Goal: Task Accomplishment & Management: Use online tool/utility

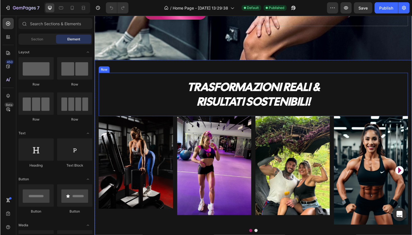
scroll to position [106, 0]
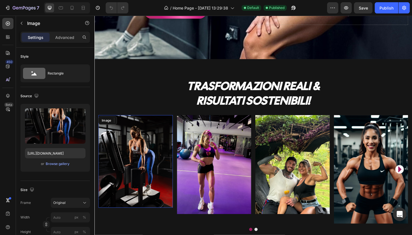
click at [134, 159] on img at bounding box center [138, 170] width 79 height 98
click at [136, 127] on icon at bounding box center [136, 127] width 4 height 4
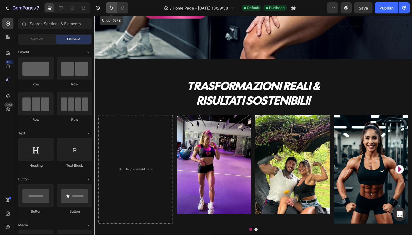
click at [114, 8] on button "Undo/Redo" at bounding box center [111, 7] width 11 height 11
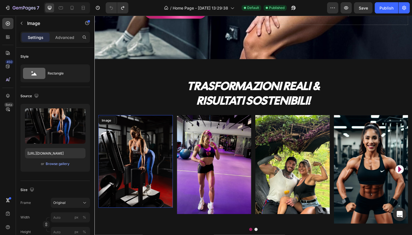
click at [134, 137] on img at bounding box center [138, 170] width 79 height 98
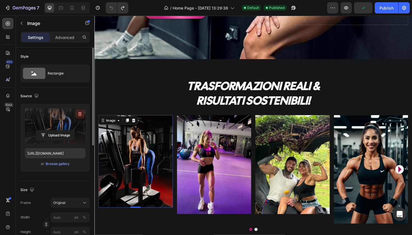
click at [79, 117] on icon "button" at bounding box center [80, 114] width 6 height 6
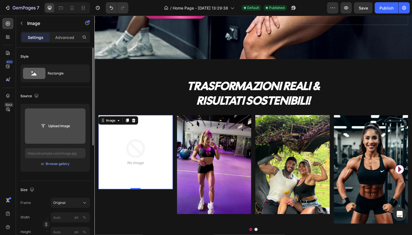
click at [65, 126] on input "file" at bounding box center [55, 126] width 39 height 10
type input "C:\fakepath\photo-output 2.HEIC"
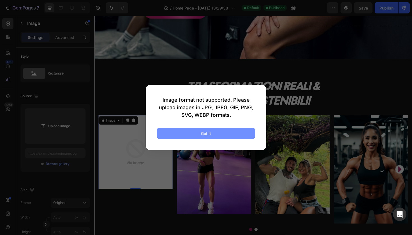
click at [227, 136] on button "Got it" at bounding box center [206, 133] width 98 height 11
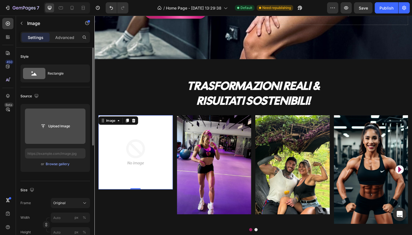
click at [68, 129] on input "file" at bounding box center [55, 126] width 39 height 10
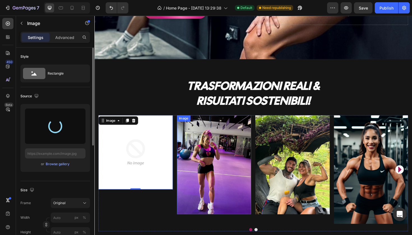
click at [220, 180] on img at bounding box center [221, 173] width 79 height 105
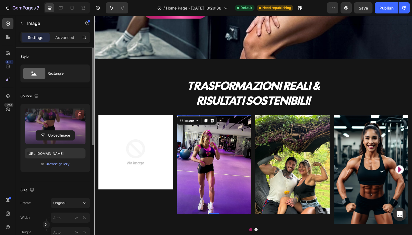
click at [79, 116] on icon "button" at bounding box center [80, 114] width 6 height 6
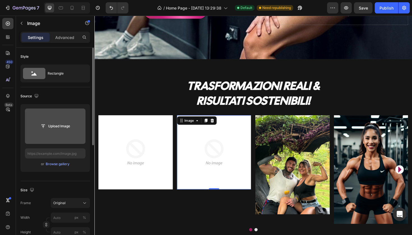
click at [68, 125] on input "file" at bounding box center [55, 126] width 39 height 10
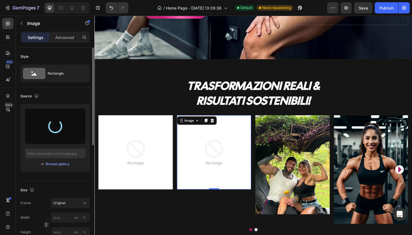
type input "[URL][DOMAIN_NAME]"
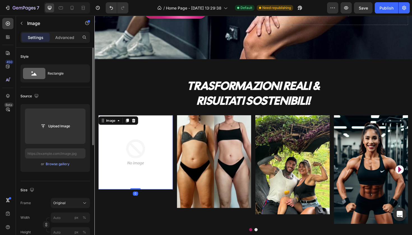
click at [147, 165] on img at bounding box center [138, 160] width 79 height 79
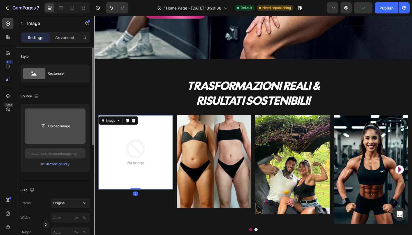
click at [63, 124] on input "file" at bounding box center [55, 126] width 39 height 10
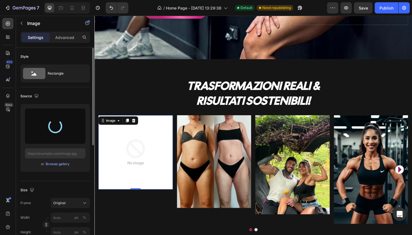
type input "[URL][DOMAIN_NAME]"
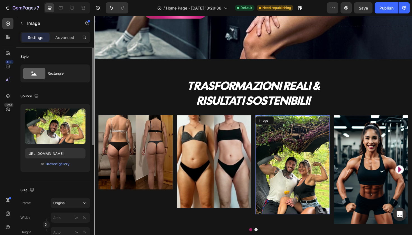
click at [303, 171] on img at bounding box center [304, 173] width 79 height 105
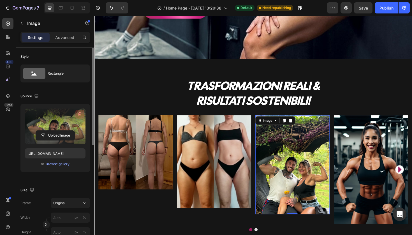
click at [78, 114] on icon "button" at bounding box center [80, 114] width 6 height 6
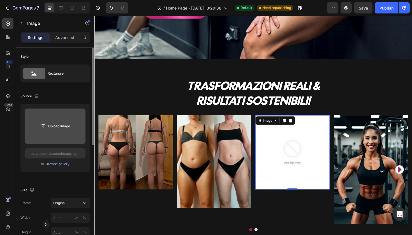
click at [65, 125] on input "file" at bounding box center [55, 126] width 39 height 10
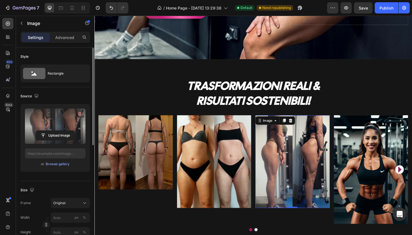
type input "[URL][DOMAIN_NAME]"
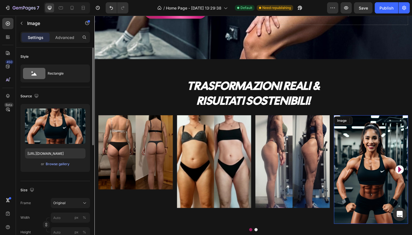
click at [383, 171] on img at bounding box center [387, 178] width 79 height 115
click at [385, 128] on icon at bounding box center [385, 127] width 4 height 4
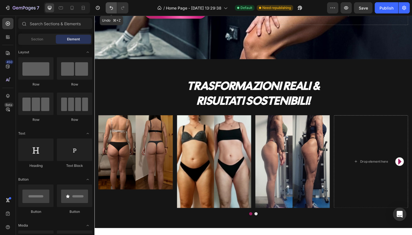
click at [108, 7] on icon "Undo/Redo" at bounding box center [111, 8] width 6 height 6
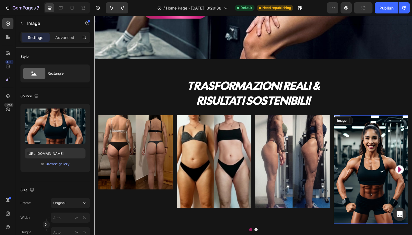
click at [373, 168] on img at bounding box center [387, 178] width 79 height 115
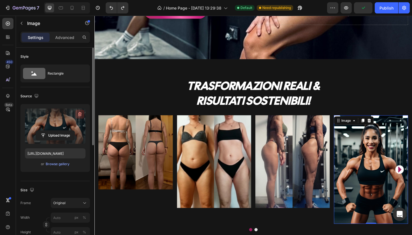
click at [81, 115] on icon "button" at bounding box center [80, 114] width 6 height 6
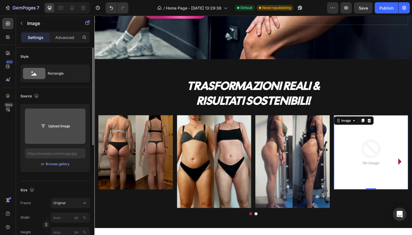
click at [65, 125] on input "file" at bounding box center [55, 126] width 39 height 10
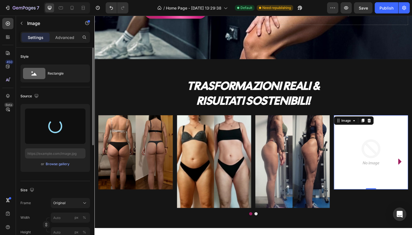
type input "[URL][DOMAIN_NAME]"
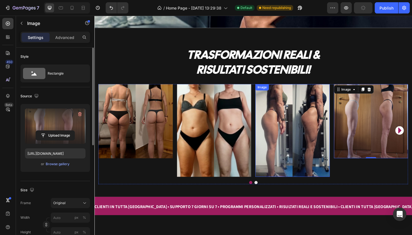
scroll to position [140, 0]
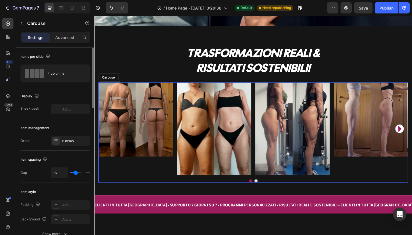
click at [412, 136] on icon "Carousel Next Arrow" at bounding box center [417, 135] width 9 height 14
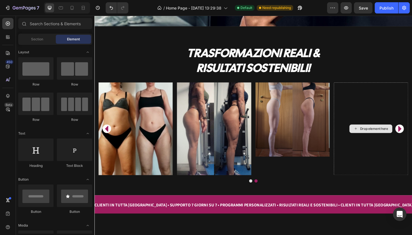
click at [395, 135] on div "Drop element here" at bounding box center [391, 135] width 30 height 4
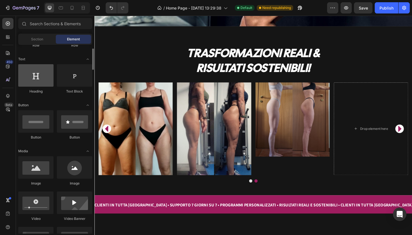
scroll to position [82, 0]
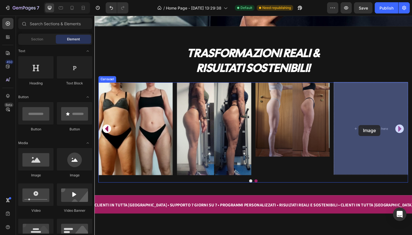
drag, startPoint x: 133, startPoint y: 180, endPoint x: 374, endPoint y: 131, distance: 246.4
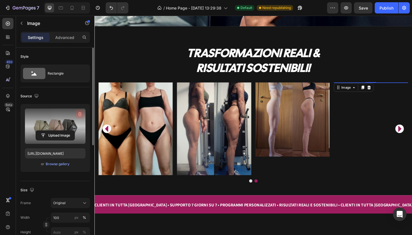
click at [78, 114] on icon "button" at bounding box center [80, 114] width 6 height 6
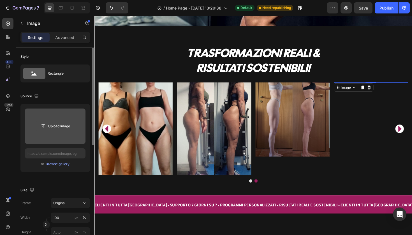
click at [68, 126] on input "file" at bounding box center [55, 126] width 39 height 10
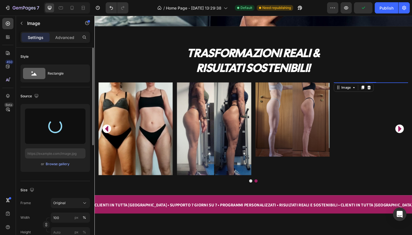
type input "[URL][DOMAIN_NAME]"
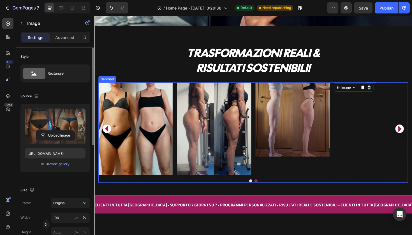
click at [412, 135] on icon "Carousel Next Arrow" at bounding box center [417, 135] width 3 height 6
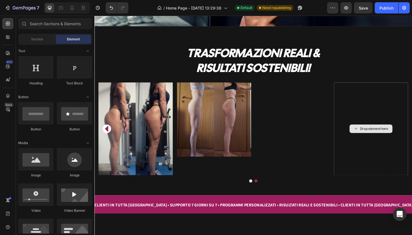
click at [393, 133] on div "Drop element here" at bounding box center [391, 135] width 30 height 4
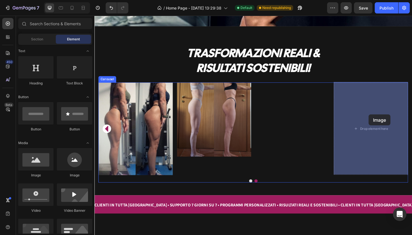
drag, startPoint x: 136, startPoint y: 172, endPoint x: 385, endPoint y: 120, distance: 254.1
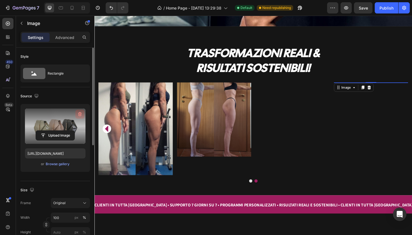
click at [79, 114] on icon "button" at bounding box center [80, 114] width 6 height 6
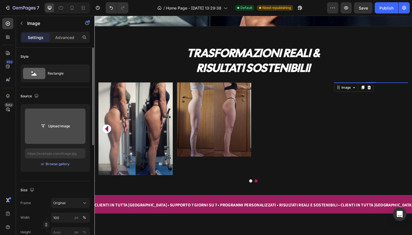
click at [63, 126] on input "file" at bounding box center [55, 126] width 39 height 10
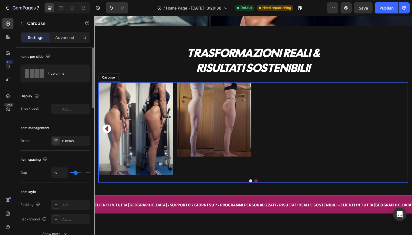
click at [107, 134] on icon "Carousel Back Arrow" at bounding box center [107, 135] width 3 height 6
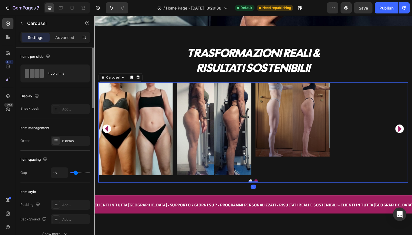
click at [107, 134] on icon "Carousel Back Arrow" at bounding box center [107, 135] width 3 height 6
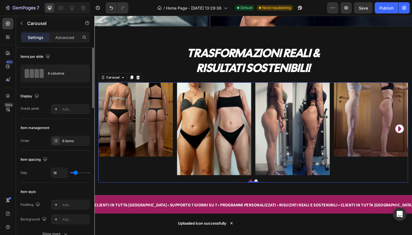
click at [412, 133] on icon "Carousel Next Arrow" at bounding box center [417, 135] width 9 height 14
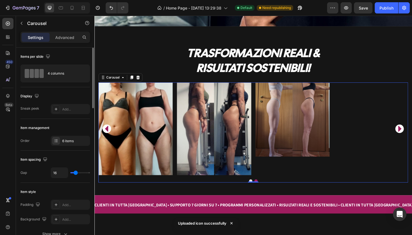
click at [412, 134] on icon "Carousel Next Arrow" at bounding box center [417, 135] width 3 height 6
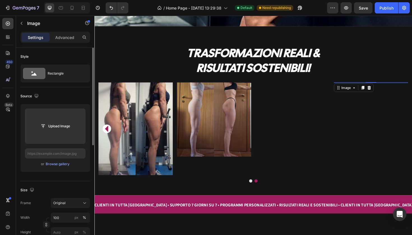
click at [384, 86] on img at bounding box center [387, 86] width 79 height 0
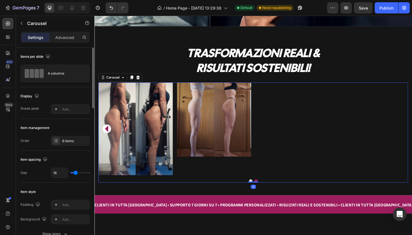
click at [109, 134] on icon "Carousel Back Arrow" at bounding box center [107, 135] width 3 height 6
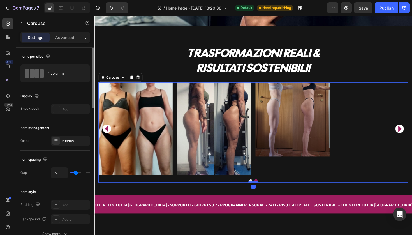
click at [109, 134] on icon "Carousel Back Arrow" at bounding box center [107, 135] width 3 height 6
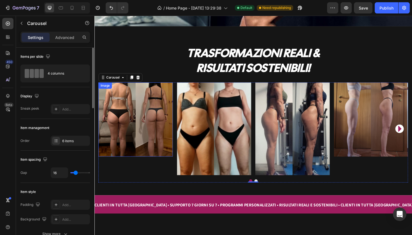
click at [109, 134] on img at bounding box center [138, 125] width 79 height 79
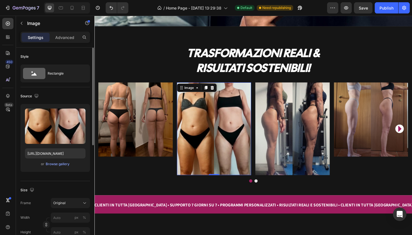
click at [213, 136] on img at bounding box center [221, 135] width 79 height 98
click at [294, 128] on img at bounding box center [304, 135] width 79 height 98
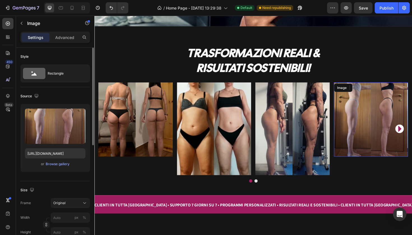
click at [365, 123] on img at bounding box center [387, 125] width 79 height 79
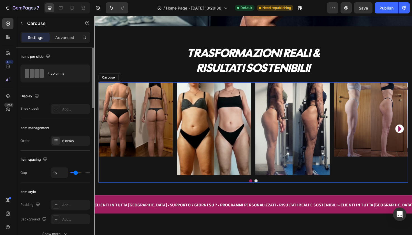
click at [412, 134] on icon "Carousel Next Arrow" at bounding box center [417, 135] width 9 height 14
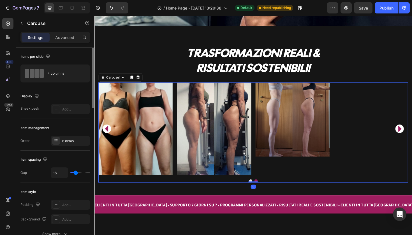
click at [412, 134] on icon "Carousel Next Arrow" at bounding box center [417, 135] width 9 height 14
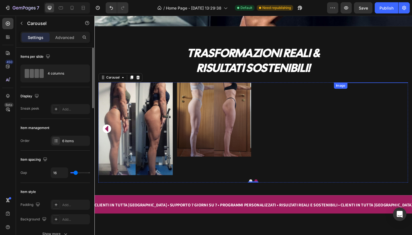
click at [393, 86] on img at bounding box center [387, 86] width 79 height 0
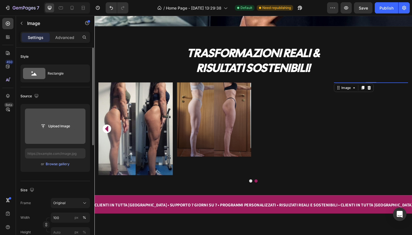
click at [64, 124] on input "file" at bounding box center [55, 126] width 39 height 10
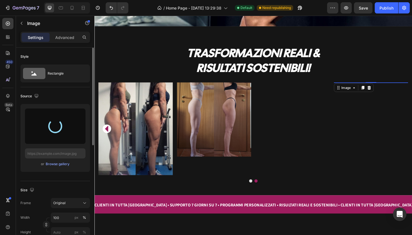
type input "[URL][DOMAIN_NAME]"
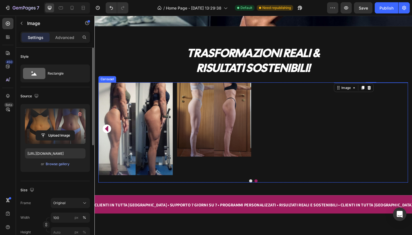
click at [107, 135] on icon "Carousel Back Arrow" at bounding box center [107, 135] width 3 height 6
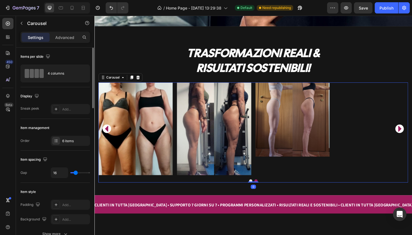
click at [107, 135] on icon "Carousel Back Arrow" at bounding box center [107, 135] width 3 height 6
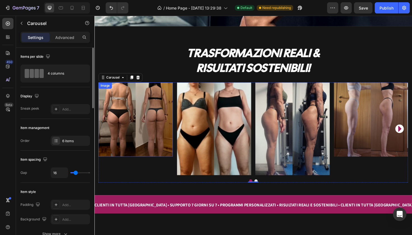
click at [150, 144] on img at bounding box center [138, 125] width 79 height 79
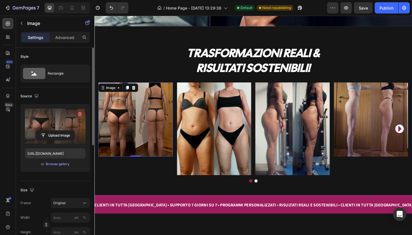
click at [79, 114] on icon "button" at bounding box center [80, 114] width 4 height 4
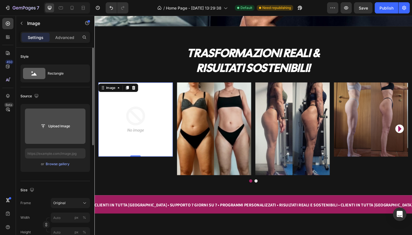
click at [63, 126] on input "file" at bounding box center [55, 126] width 39 height 10
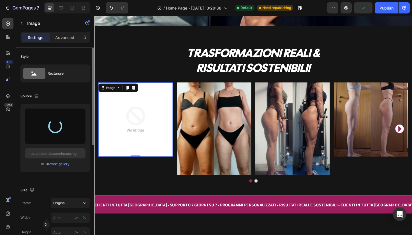
type input "[URL][DOMAIN_NAME]"
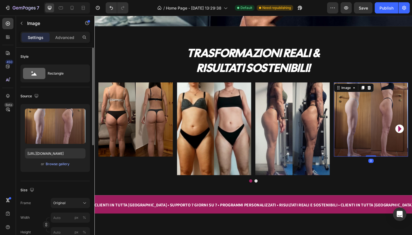
click at [368, 124] on img at bounding box center [387, 125] width 79 height 79
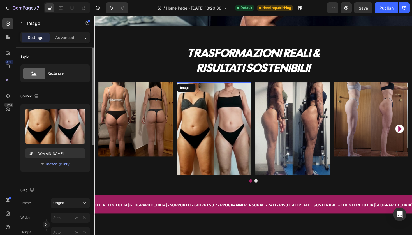
click at [239, 128] on img at bounding box center [221, 135] width 79 height 98
click at [326, 124] on img at bounding box center [304, 135] width 79 height 98
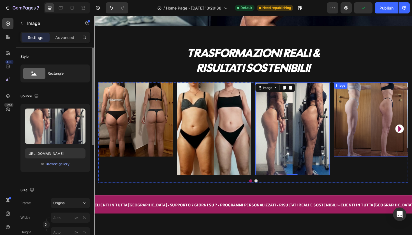
click at [372, 117] on img at bounding box center [387, 125] width 79 height 79
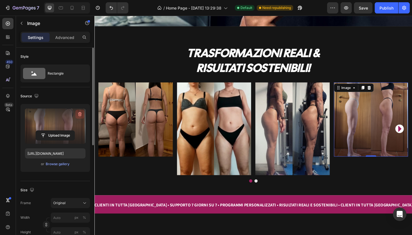
click at [79, 114] on icon "button" at bounding box center [80, 114] width 6 height 6
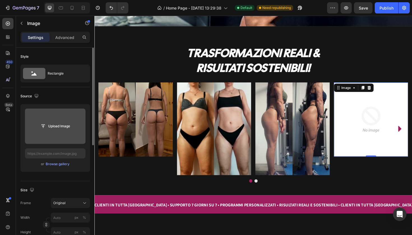
click at [68, 124] on input "file" at bounding box center [55, 126] width 39 height 10
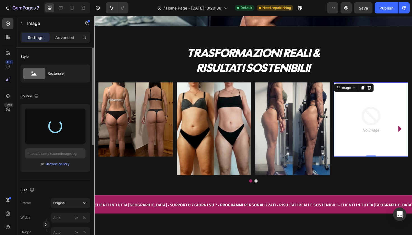
type input "[URL][DOMAIN_NAME]"
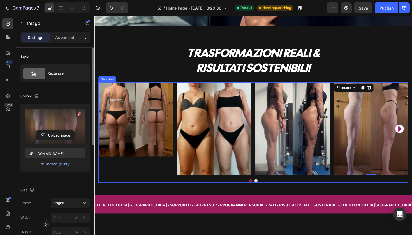
click at [412, 136] on icon "Carousel Next Arrow" at bounding box center [417, 135] width 9 height 14
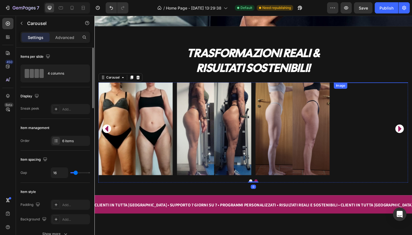
click at [392, 86] on img at bounding box center [387, 86] width 79 height 0
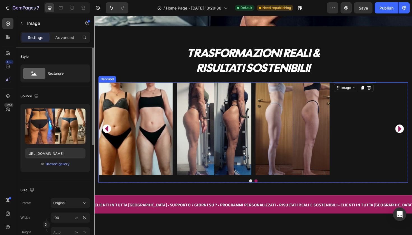
click at [106, 133] on icon "Carousel Back Arrow" at bounding box center [107, 135] width 9 height 14
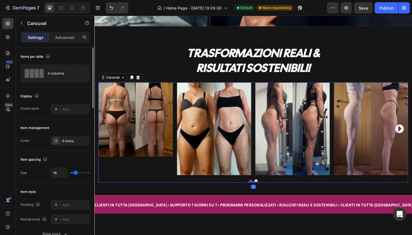
click at [412, 135] on icon "Carousel Next Arrow" at bounding box center [417, 135] width 3 height 6
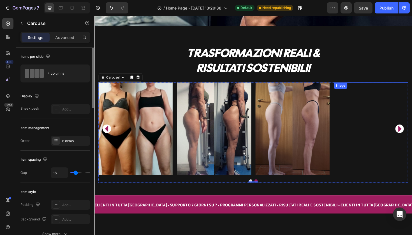
click at [388, 86] on img at bounding box center [387, 86] width 79 height 0
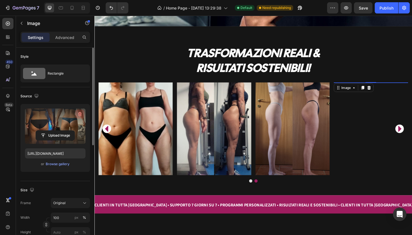
click at [78, 114] on icon "button" at bounding box center [80, 114] width 6 height 6
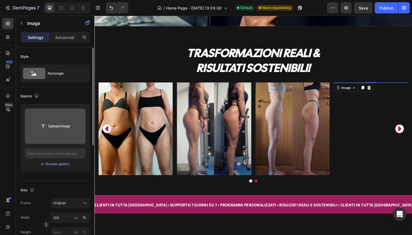
click at [63, 126] on input "file" at bounding box center [55, 126] width 39 height 10
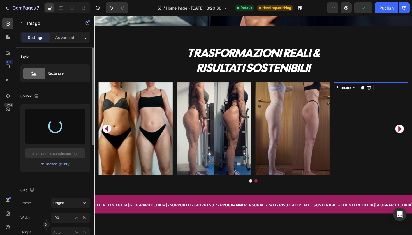
type input "[URL][DOMAIN_NAME]"
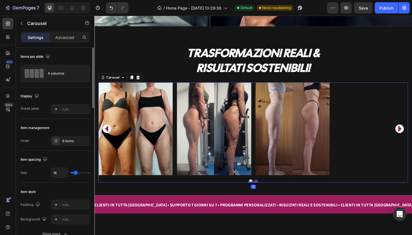
click at [412, 134] on icon "Carousel Next Arrow" at bounding box center [417, 135] width 3 height 6
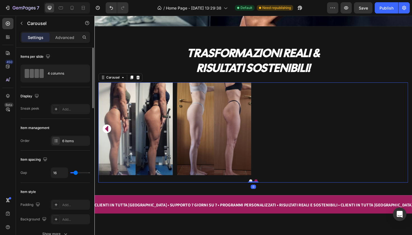
click at [412, 86] on img at bounding box center [387, 86] width 79 height 0
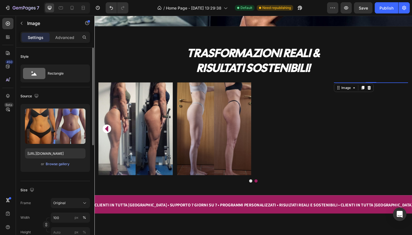
click at [397, 86] on img at bounding box center [387, 86] width 79 height 0
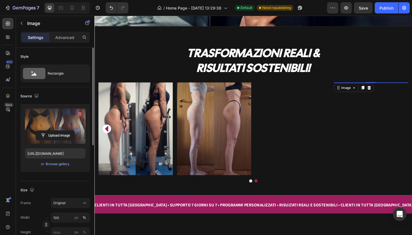
click at [79, 114] on icon "button" at bounding box center [80, 114] width 6 height 6
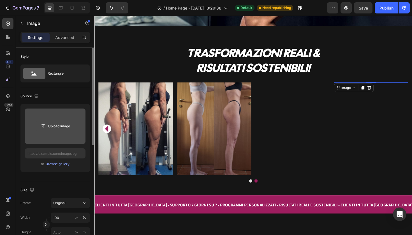
click at [68, 125] on input "file" at bounding box center [55, 126] width 39 height 10
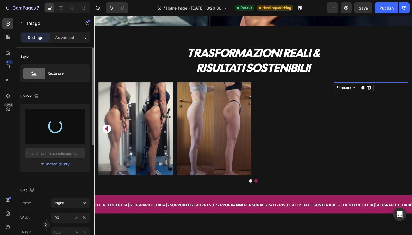
type input "[URL][DOMAIN_NAME]"
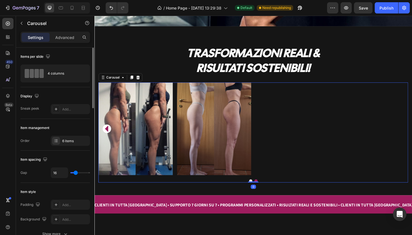
click at [106, 133] on icon "Carousel Back Arrow" at bounding box center [107, 135] width 9 height 14
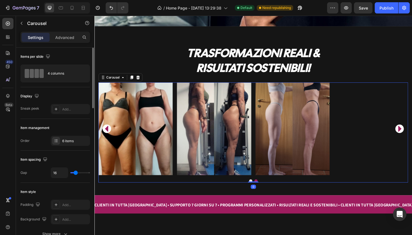
click at [106, 133] on icon "Carousel Back Arrow" at bounding box center [107, 135] width 9 height 14
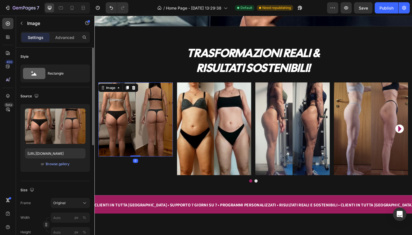
click at [106, 133] on img at bounding box center [138, 125] width 79 height 79
click at [125, 132] on img at bounding box center [138, 125] width 79 height 79
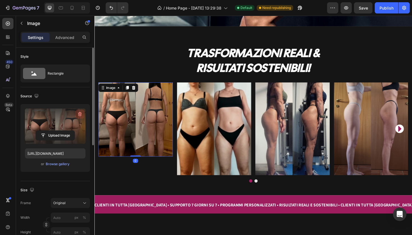
click at [81, 114] on icon "button" at bounding box center [80, 114] width 4 height 4
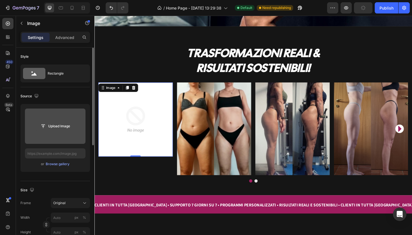
click at [70, 124] on input "file" at bounding box center [55, 126] width 39 height 10
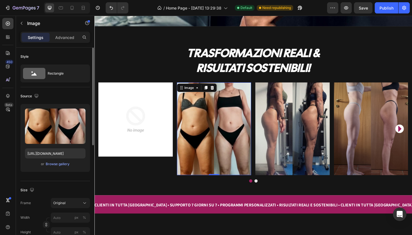
click at [238, 142] on img at bounding box center [221, 135] width 79 height 98
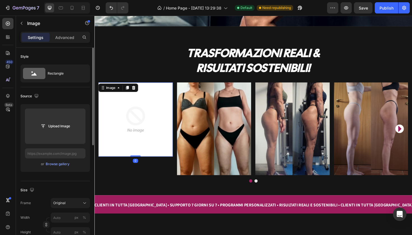
click at [129, 122] on img at bounding box center [138, 125] width 79 height 79
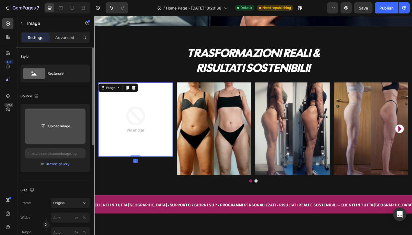
click at [67, 121] on button "Upload Image" at bounding box center [55, 126] width 39 height 10
click at [63, 123] on input "file" at bounding box center [55, 126] width 39 height 10
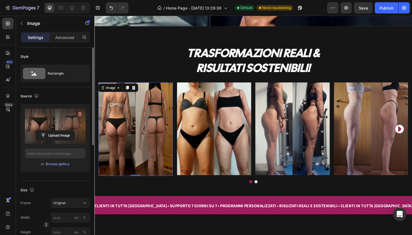
type input "[URL][DOMAIN_NAME]"
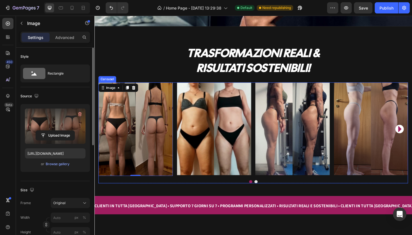
click at [412, 135] on icon "Carousel Next Arrow" at bounding box center [417, 136] width 3 height 6
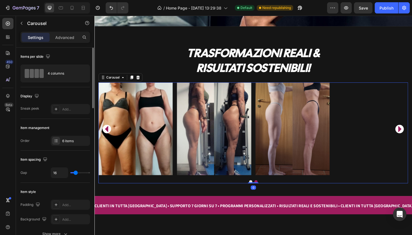
click at [412, 135] on icon "Carousel Next Arrow" at bounding box center [417, 136] width 3 height 6
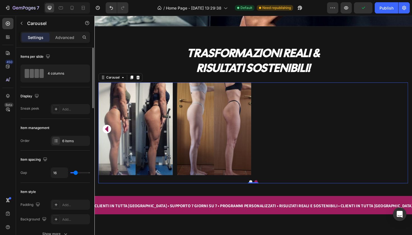
click at [109, 137] on icon "Carousel Back Arrow" at bounding box center [107, 136] width 3 height 6
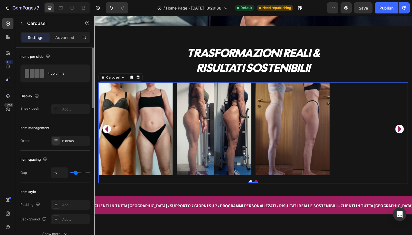
click at [109, 137] on icon "Carousel Back Arrow" at bounding box center [107, 136] width 3 height 6
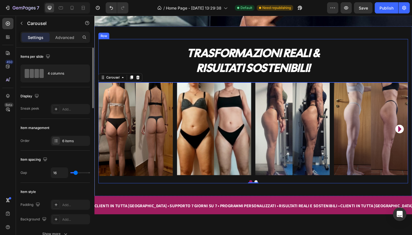
click at [145, 59] on div "TRASFORMAZIONI REALI & RISULTATI SOSTENIBILI! Heading Row" at bounding box center [263, 63] width 328 height 46
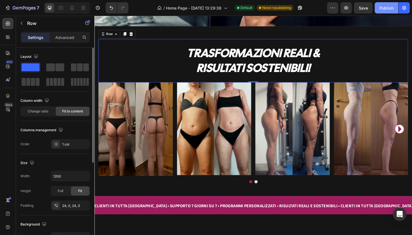
click at [379, 10] on button "Publish" at bounding box center [387, 7] width 24 height 11
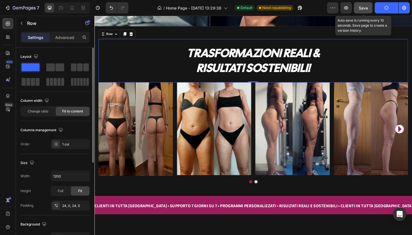
click at [370, 9] on button "Save" at bounding box center [363, 7] width 18 height 11
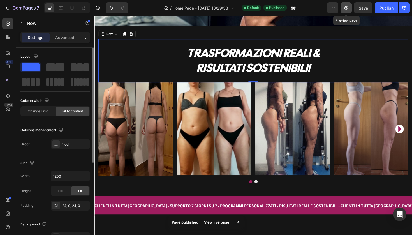
click at [347, 8] on icon "button" at bounding box center [346, 8] width 6 height 6
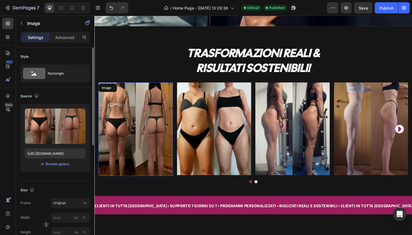
click at [148, 135] on img at bounding box center [138, 135] width 79 height 99
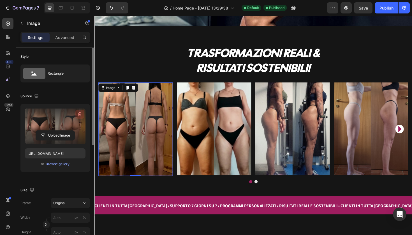
click at [78, 115] on icon "button" at bounding box center [80, 114] width 6 height 6
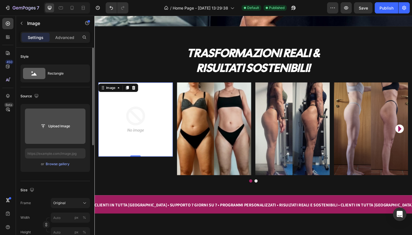
click at [68, 127] on input "file" at bounding box center [55, 126] width 39 height 10
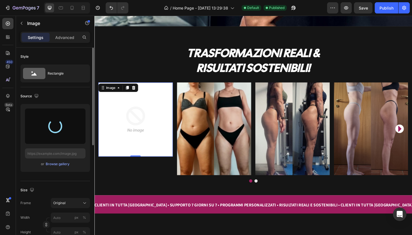
type input "[URL][DOMAIN_NAME]"
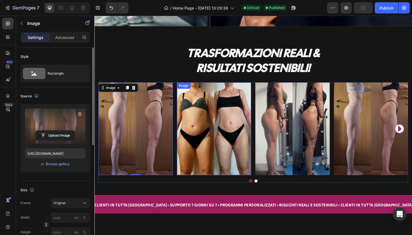
click at [243, 153] on img at bounding box center [221, 135] width 79 height 98
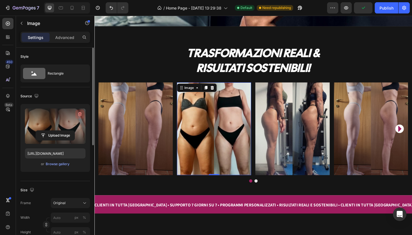
click at [80, 113] on icon "button" at bounding box center [80, 114] width 4 height 4
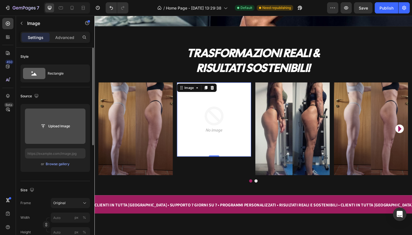
click at [64, 126] on input "file" at bounding box center [55, 126] width 39 height 10
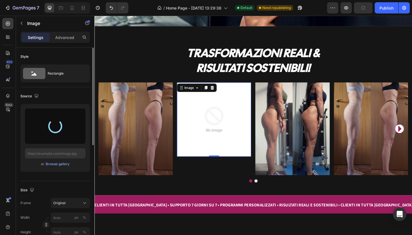
type input "[URL][DOMAIN_NAME]"
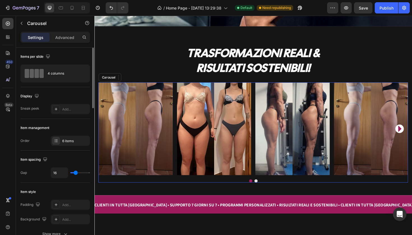
click at [412, 133] on icon "Carousel Next Arrow" at bounding box center [417, 135] width 9 height 14
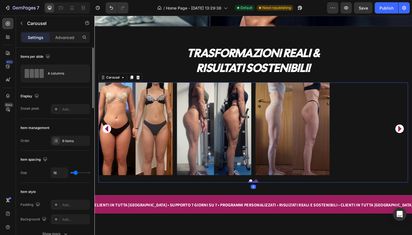
click at [412, 133] on icon "Carousel Next Arrow" at bounding box center [417, 135] width 9 height 14
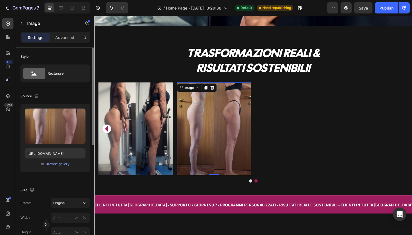
click at [239, 133] on img at bounding box center [221, 135] width 79 height 98
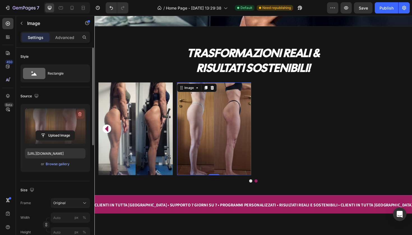
click at [80, 116] on icon "button" at bounding box center [80, 114] width 4 height 4
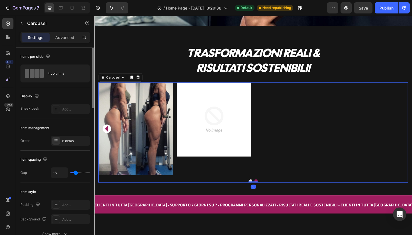
click at [111, 132] on icon "Carousel Back Arrow" at bounding box center [107, 135] width 9 height 14
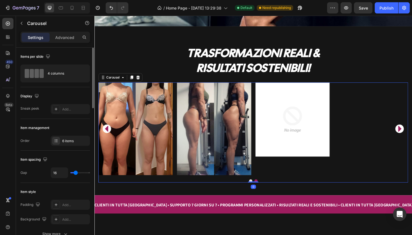
click at [111, 132] on icon "Carousel Back Arrow" at bounding box center [107, 135] width 9 height 14
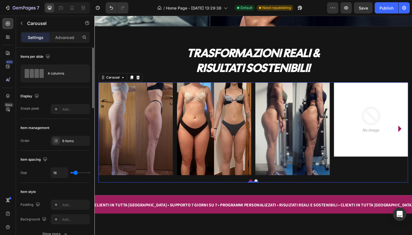
click at [412, 135] on icon "Carousel Next Arrow" at bounding box center [417, 135] width 9 height 14
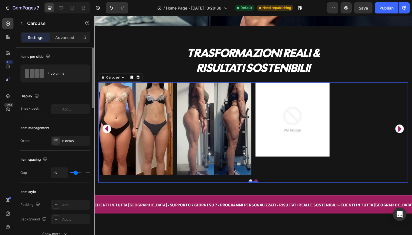
click at [412, 135] on icon "Carousel Next Arrow" at bounding box center [417, 135] width 9 height 14
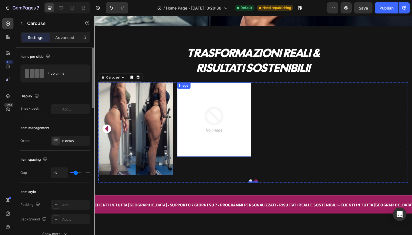
click at [200, 133] on img at bounding box center [221, 125] width 79 height 79
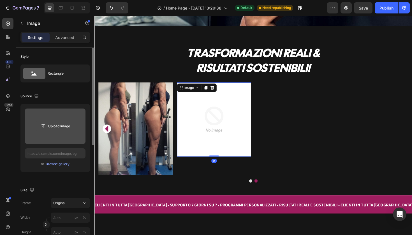
click at [50, 126] on input "file" at bounding box center [55, 126] width 39 height 10
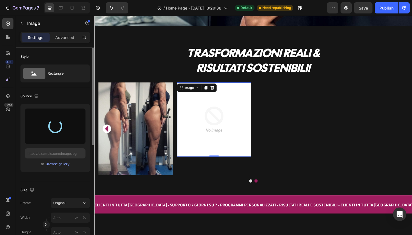
type input "[URL][DOMAIN_NAME]"
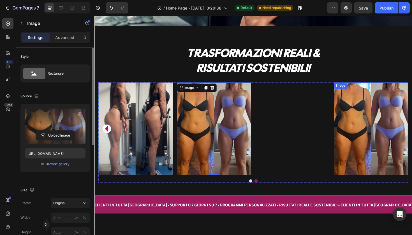
click at [385, 130] on img at bounding box center [387, 135] width 79 height 98
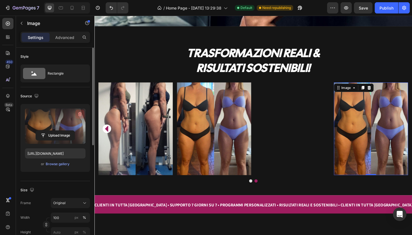
click at [78, 114] on icon "button" at bounding box center [80, 114] width 6 height 6
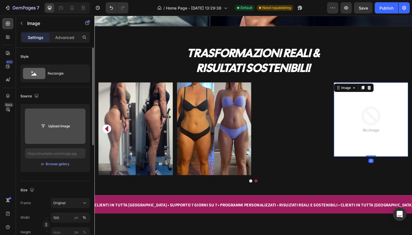
click at [64, 126] on input "file" at bounding box center [55, 126] width 39 height 10
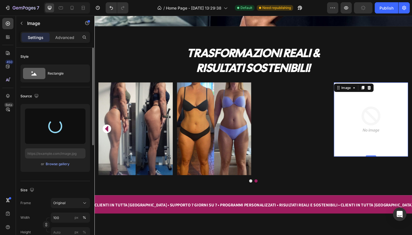
type input "[URL][DOMAIN_NAME]"
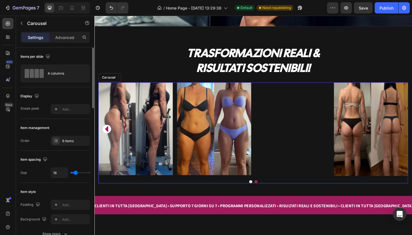
click at [108, 136] on icon "Carousel Back Arrow" at bounding box center [107, 136] width 3 height 6
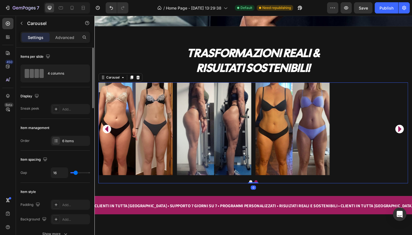
click at [108, 136] on icon "Carousel Back Arrow" at bounding box center [107, 136] width 3 height 6
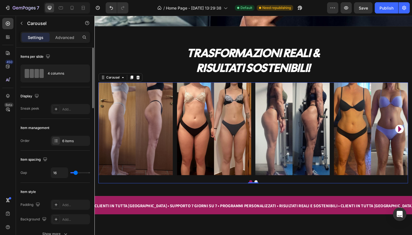
click at [108, 136] on img at bounding box center [138, 135] width 79 height 98
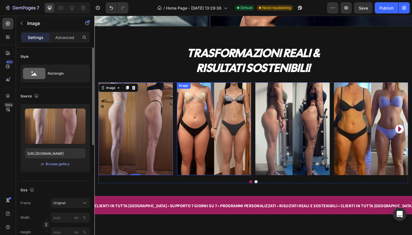
click at [198, 139] on img at bounding box center [221, 135] width 79 height 98
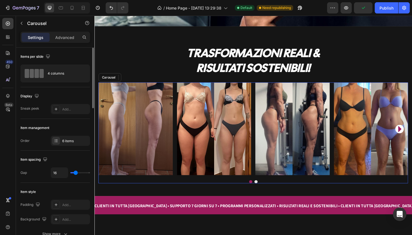
click at [412, 137] on icon "Carousel Next Arrow" at bounding box center [417, 136] width 3 height 6
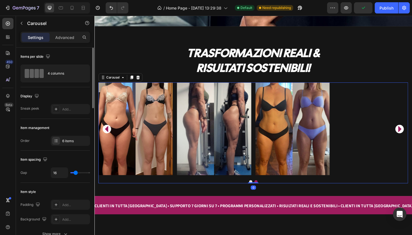
click at [412, 137] on icon "Carousel Next Arrow" at bounding box center [417, 136] width 3 height 6
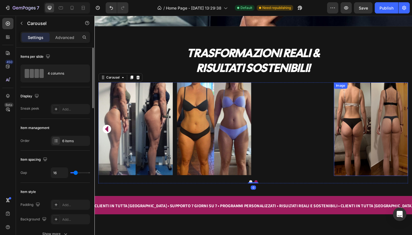
click at [412, 137] on img at bounding box center [387, 135] width 79 height 99
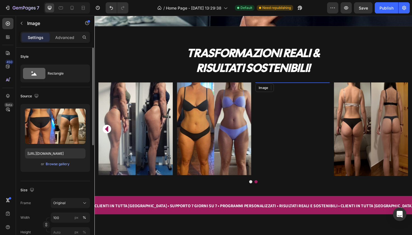
click at [280, 86] on img at bounding box center [304, 86] width 79 height 0
click at [297, 93] on icon at bounding box center [295, 92] width 4 height 4
click at [108, 9] on button "Undo/Redo" at bounding box center [111, 7] width 11 height 11
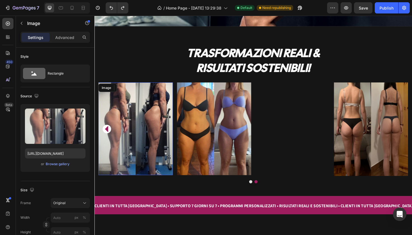
click at [160, 94] on img at bounding box center [138, 135] width 79 height 98
click at [123, 93] on div "Image" at bounding box center [111, 92] width 23 height 7
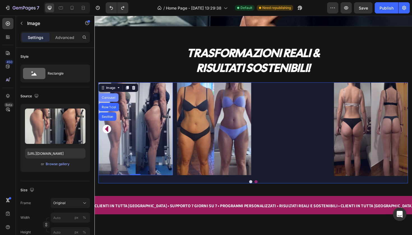
click at [116, 101] on div "Carousel" at bounding box center [109, 102] width 17 height 3
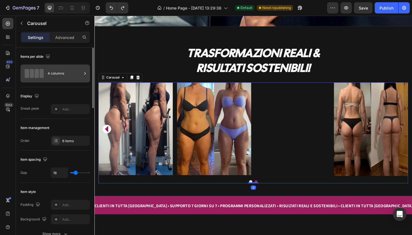
click at [82, 75] on div "4 columns" at bounding box center [54, 73] width 69 height 18
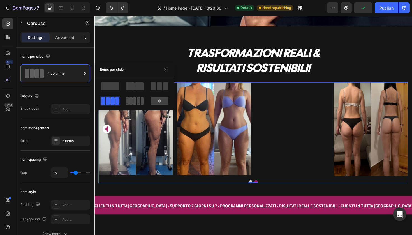
click at [132, 103] on span at bounding box center [130, 101] width 3 height 8
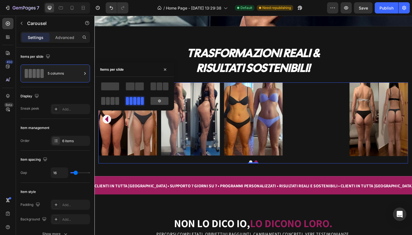
click at [115, 98] on span at bounding box center [117, 101] width 4 height 8
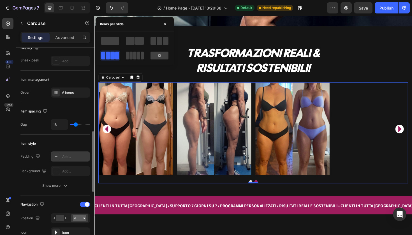
scroll to position [0, 0]
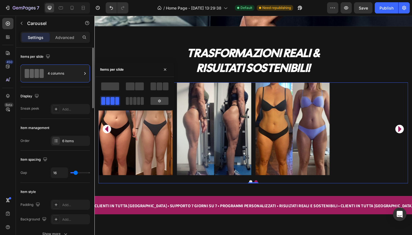
click at [72, 92] on div "Display" at bounding box center [54, 96] width 69 height 9
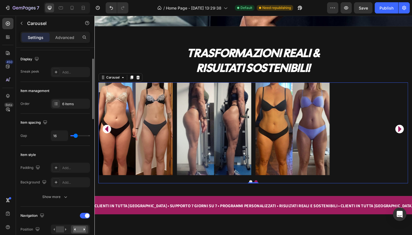
scroll to position [37, 0]
click at [63, 105] on div "6 items" at bounding box center [75, 103] width 26 height 5
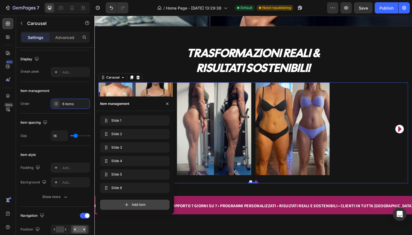
click at [124, 203] on icon at bounding box center [127, 205] width 6 height 6
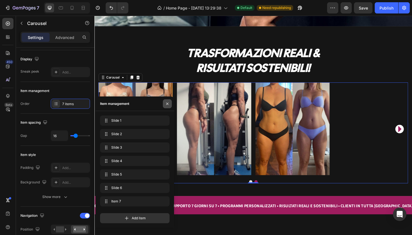
click at [167, 106] on icon "button" at bounding box center [167, 103] width 4 height 4
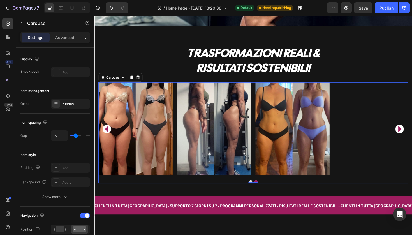
click at [412, 135] on icon "Carousel Next Arrow" at bounding box center [417, 136] width 3 height 6
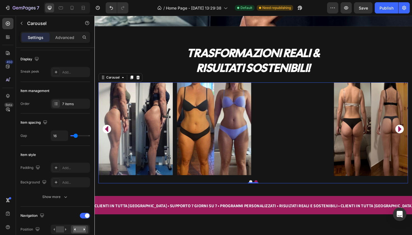
click at [412, 135] on icon "Carousel Next Arrow" at bounding box center [417, 136] width 3 height 6
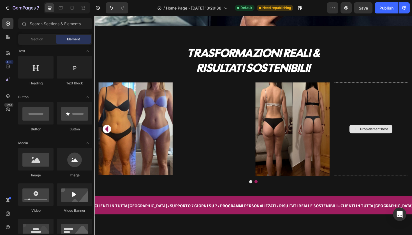
click at [393, 133] on div "Drop element here" at bounding box center [391, 135] width 30 height 4
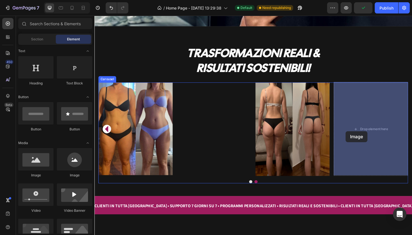
drag, startPoint x: 134, startPoint y: 176, endPoint x: 360, endPoint y: 138, distance: 229.3
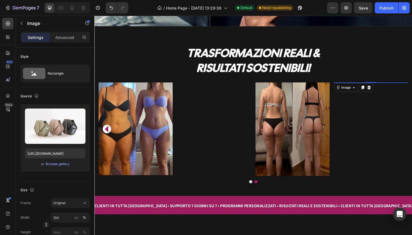
click at [360, 86] on img at bounding box center [387, 86] width 78 height 0
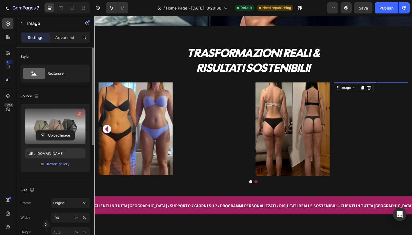
click at [77, 116] on icon "button" at bounding box center [80, 114] width 6 height 6
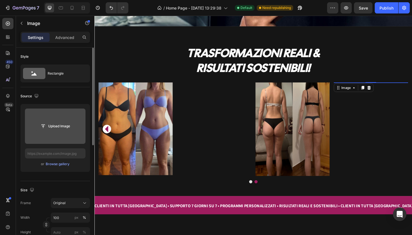
click at [68, 124] on input "file" at bounding box center [55, 126] width 39 height 10
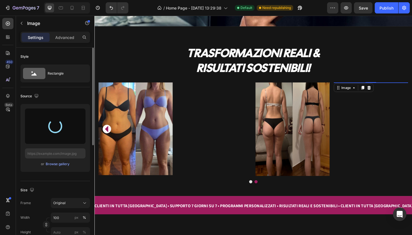
type input "[URL][DOMAIN_NAME]"
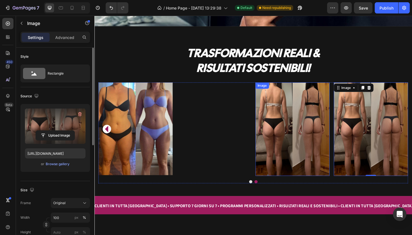
click at [301, 155] on img at bounding box center [304, 135] width 79 height 99
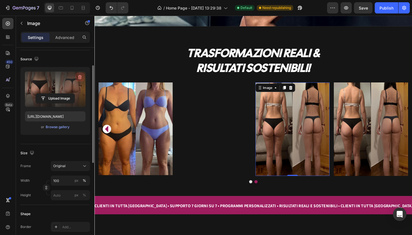
click at [80, 76] on icon "button" at bounding box center [80, 77] width 4 height 4
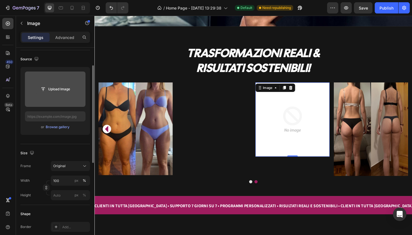
click at [69, 88] on input "file" at bounding box center [55, 89] width 39 height 10
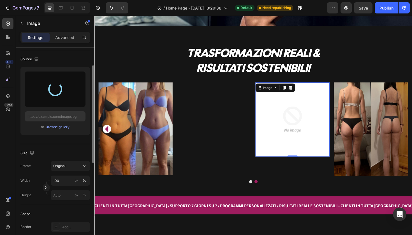
type input "[URL][DOMAIN_NAME]"
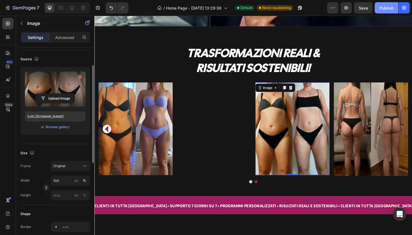
click at [381, 7] on div "Publish" at bounding box center [386, 8] width 14 height 6
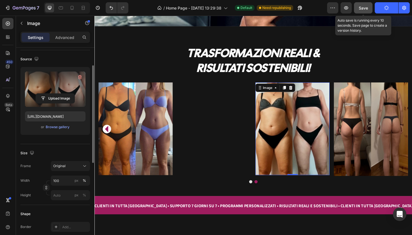
click at [369, 8] on button "Save" at bounding box center [363, 7] width 18 height 11
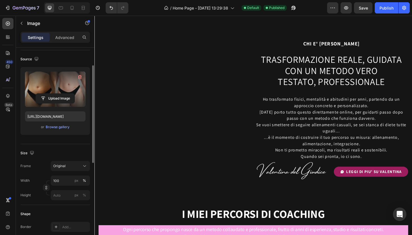
scroll to position [510, 0]
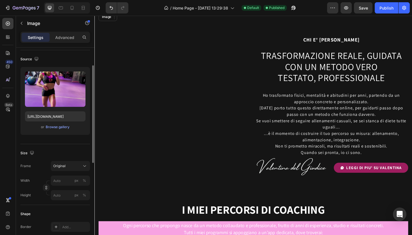
click at [161, 11] on img at bounding box center [180, 11] width 163 height 0
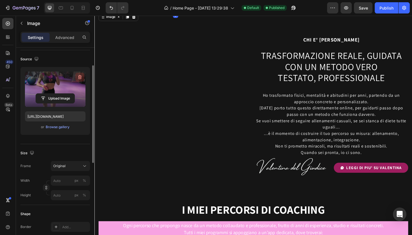
click at [78, 79] on icon "button" at bounding box center [80, 77] width 6 height 6
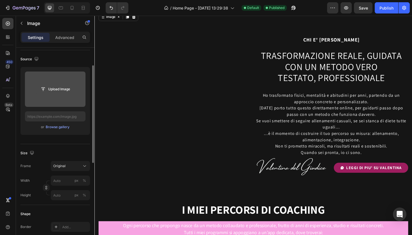
click at [59, 88] on input "file" at bounding box center [55, 89] width 39 height 10
type input "C:\fakepath\IMG_6392.HEIC"
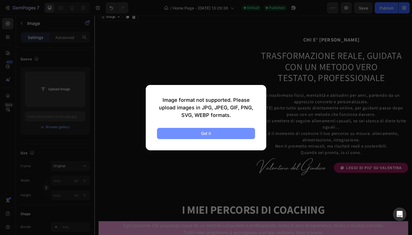
click at [229, 133] on button "Got it" at bounding box center [206, 133] width 98 height 11
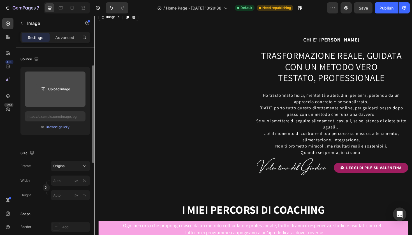
click at [66, 90] on input "file" at bounding box center [55, 89] width 39 height 10
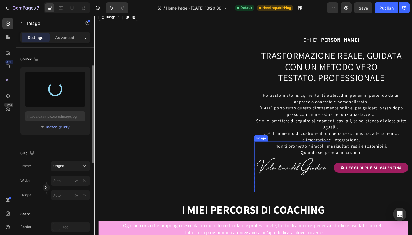
type input "[URL][DOMAIN_NAME]"
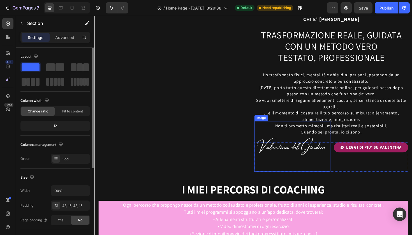
scroll to position [530, 0]
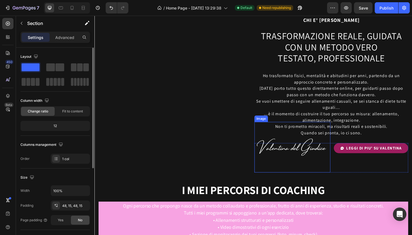
click at [322, 166] on img at bounding box center [304, 155] width 80 height 54
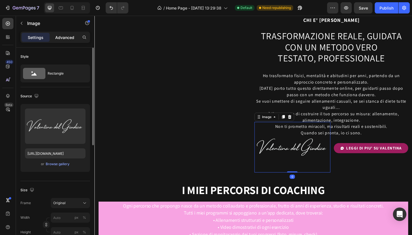
click at [63, 40] on p "Advanced" at bounding box center [64, 37] width 19 height 6
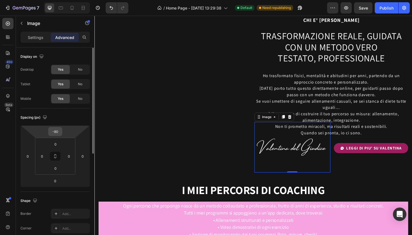
click at [55, 133] on input "-80" at bounding box center [55, 131] width 11 height 8
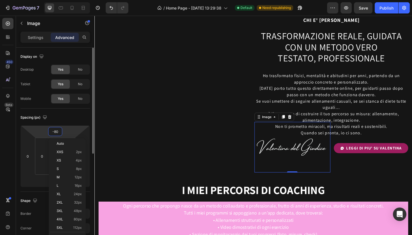
click at [60, 133] on input "-80" at bounding box center [55, 131] width 11 height 8
type input "-8"
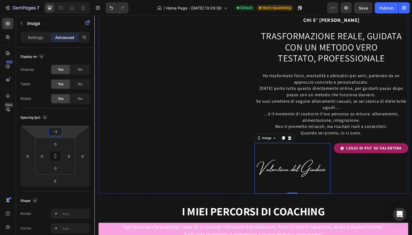
type input "-20"
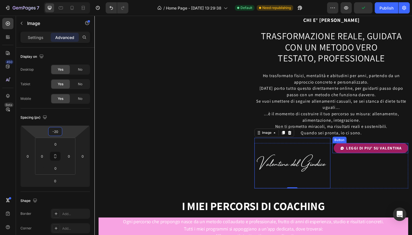
click at [364, 160] on button "LEGGI DI PIU' SU VALENTINA" at bounding box center [387, 155] width 79 height 11
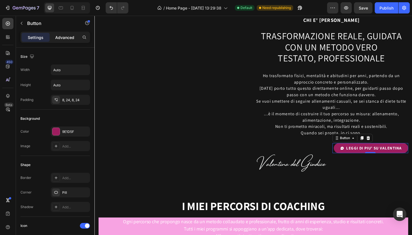
click at [72, 36] on p "Advanced" at bounding box center [64, 37] width 19 height 6
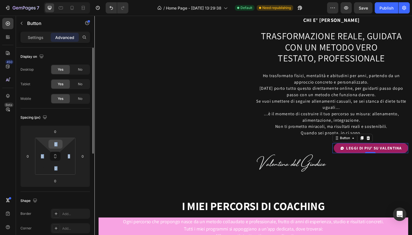
click at [61, 142] on div "0" at bounding box center [55, 144] width 14 height 9
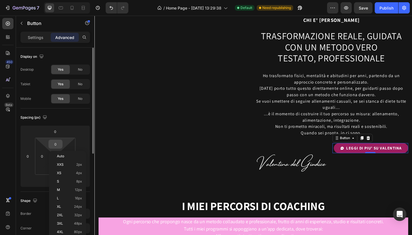
click at [61, 142] on input "0" at bounding box center [55, 144] width 11 height 8
click at [59, 0] on html "7 / Home Page - [DATE] 13:29:38 Default Need republishing Preview Save Publish …" at bounding box center [206, 0] width 412 height 0
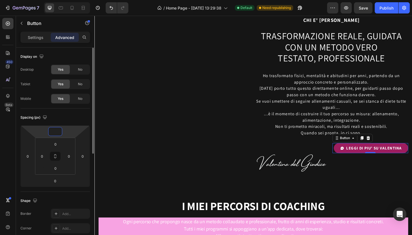
type input "-2"
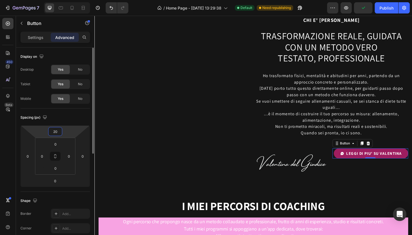
type input "2"
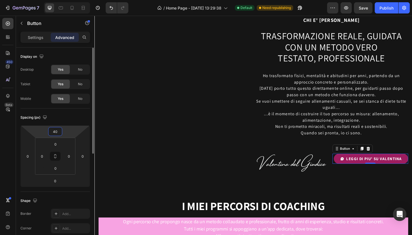
type input "4"
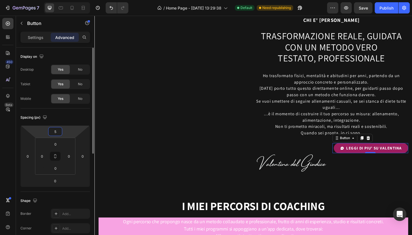
type input "50"
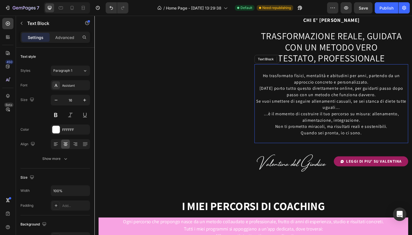
click at [284, 140] on p "Non ti prometto miracoli, ma risultati reali e sostenibili. Quando sei pronta, …" at bounding box center [345, 136] width 162 height 13
click at [388, 7] on div "Publish" at bounding box center [386, 8] width 14 height 6
click at [287, 106] on p "Se vuoi smettere di seguire allenamenti casuali, se sei stanca di diete tutte u…" at bounding box center [345, 116] width 162 height 27
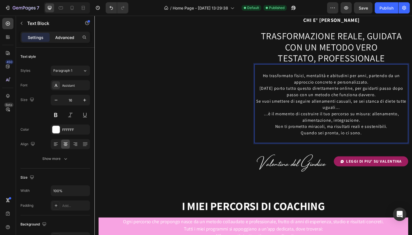
click at [69, 40] on p "Advanced" at bounding box center [64, 37] width 19 height 6
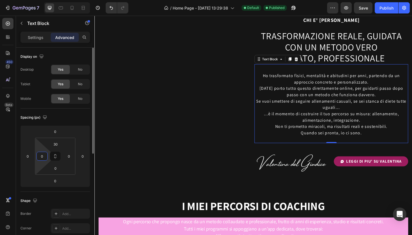
click at [45, 158] on input "0" at bounding box center [42, 156] width 8 height 8
type input "1"
type input "20"
click at [69, 0] on html "7 / Home Page - [DATE] 13:29:38 Default Published Preview Save Publish 450 Beta…" at bounding box center [206, 0] width 412 height 0
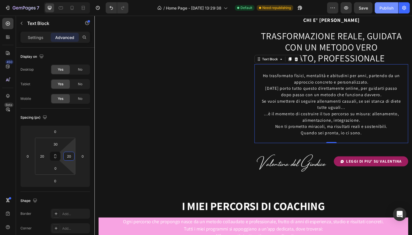
type input "20"
click at [381, 11] on div "Publish" at bounding box center [386, 8] width 14 height 6
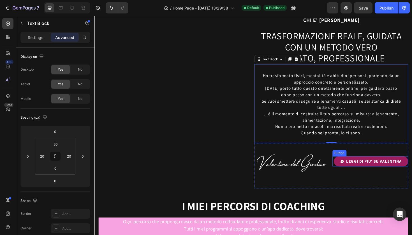
click at [360, 173] on button "LEGGI DI PIU' SU VALENTINA" at bounding box center [387, 169] width 79 height 11
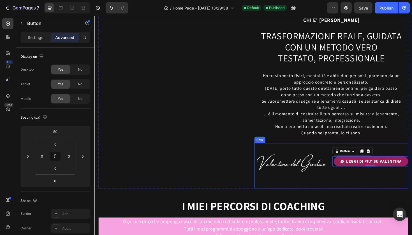
click at [359, 180] on div "LEGGI DI PIU' SU [PERSON_NAME] 0" at bounding box center [386, 174] width 80 height 48
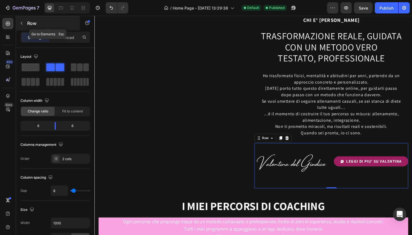
click at [33, 23] on p "Row" at bounding box center [51, 23] width 48 height 7
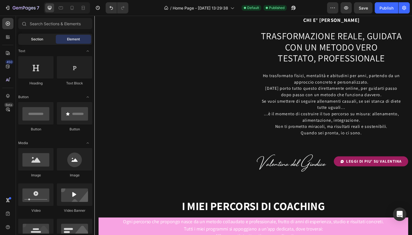
click at [41, 42] on div "Section" at bounding box center [36, 39] width 35 height 9
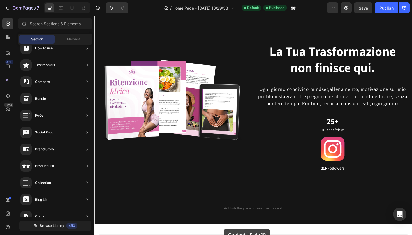
scroll to position [1301, 0]
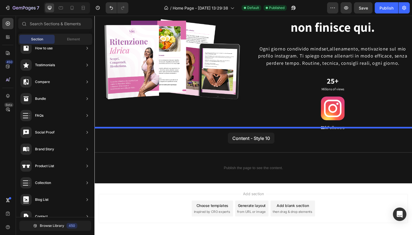
drag, startPoint x: 216, startPoint y: 147, endPoint x: 236, endPoint y: 140, distance: 21.2
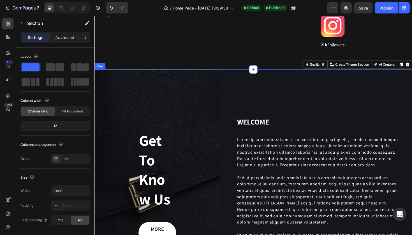
scroll to position [1388, 0]
click at [181, 144] on div "Get To Know Us Heading MORE INFOR Button Row" at bounding box center [160, 197] width 133 height 249
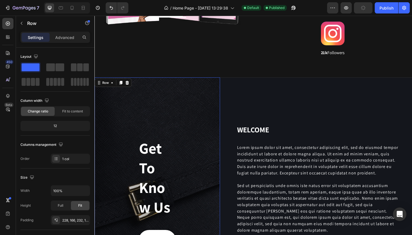
scroll to position [1381, 0]
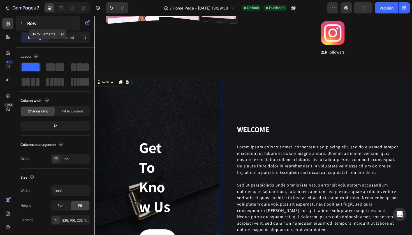
click at [29, 25] on p "Row" at bounding box center [51, 23] width 48 height 7
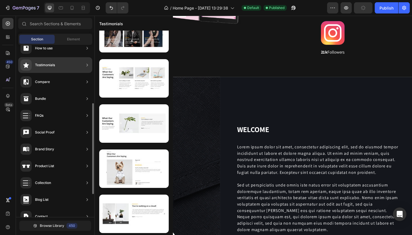
scroll to position [0, 0]
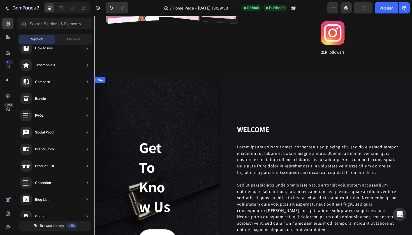
click at [184, 163] on div "Get To Know Us Heading MORE INFOR Button Row" at bounding box center [160, 204] width 133 height 249
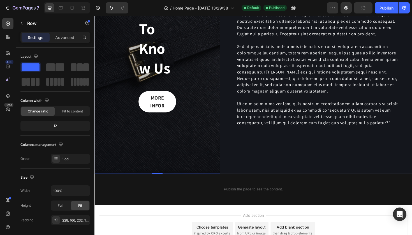
scroll to position [1526, 0]
click at [175, 102] on button "MORE INFOR" at bounding box center [161, 107] width 40 height 23
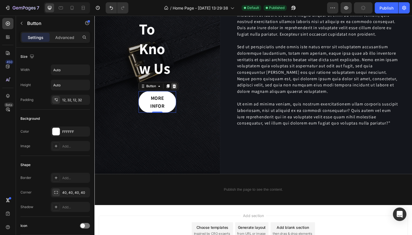
click at [179, 92] on icon at bounding box center [179, 90] width 4 height 4
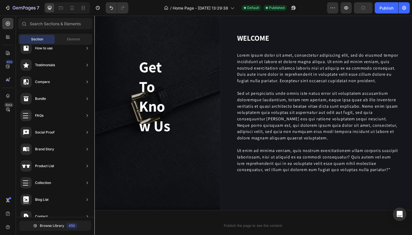
scroll to position [1460, 0]
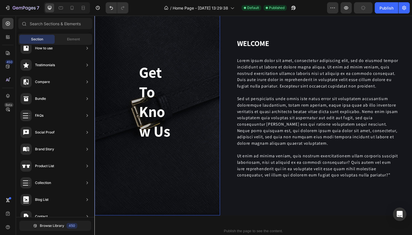
click at [124, 85] on div "Get To Know Us Heading Row" at bounding box center [160, 114] width 133 height 226
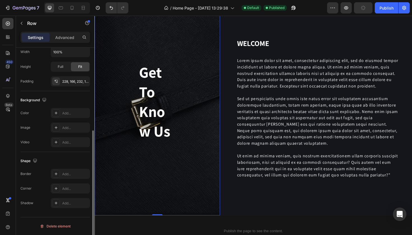
scroll to position [0, 0]
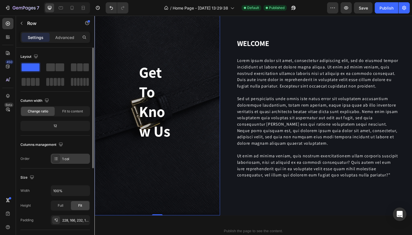
click at [65, 161] on div "1 col" at bounding box center [70, 159] width 39 height 10
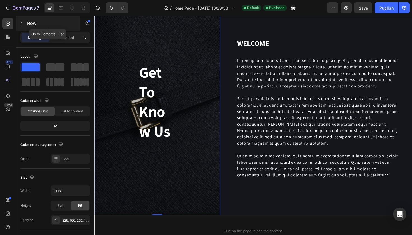
click at [23, 28] on div "Row" at bounding box center [48, 23] width 64 height 15
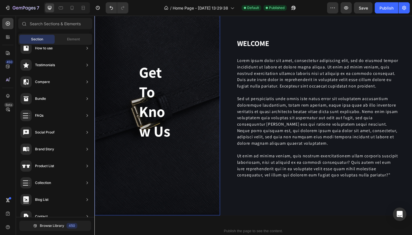
click at [126, 70] on div "Get To Know Us Heading Row" at bounding box center [160, 114] width 133 height 226
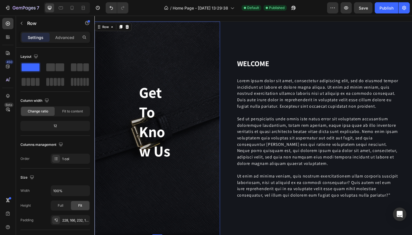
scroll to position [1410, 0]
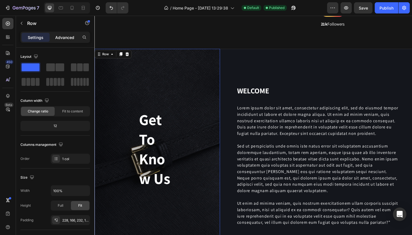
click at [58, 40] on p "Advanced" at bounding box center [64, 37] width 19 height 6
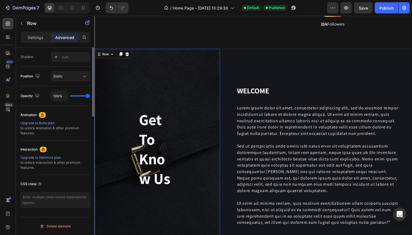
scroll to position [0, 0]
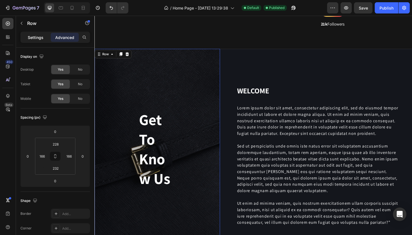
click at [36, 39] on p "Settings" at bounding box center [36, 37] width 16 height 6
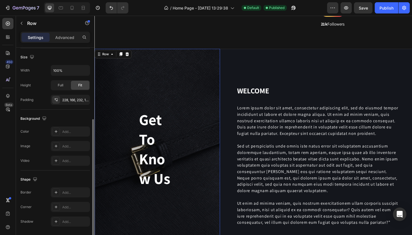
scroll to position [128, 0]
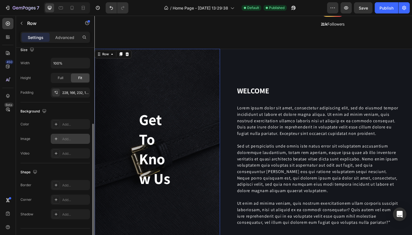
click at [63, 136] on div "Add..." at bounding box center [75, 138] width 26 height 5
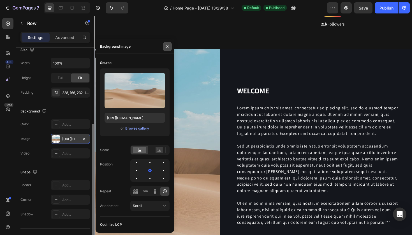
click at [166, 47] on icon "button" at bounding box center [167, 46] width 4 height 4
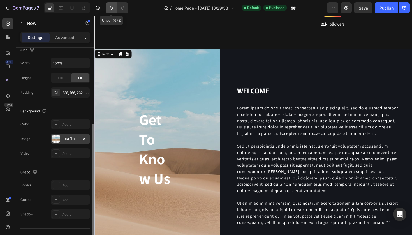
click at [112, 7] on icon "Undo/Redo" at bounding box center [111, 8] width 6 height 6
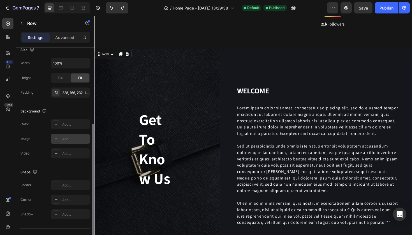
click at [138, 89] on div "Get To Know Us Heading Row 0" at bounding box center [160, 164] width 133 height 226
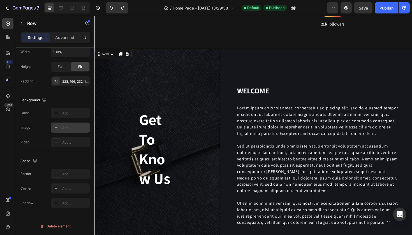
click at [64, 129] on div "Add..." at bounding box center [75, 127] width 26 height 5
type input "[URL][DOMAIN_NAME]"
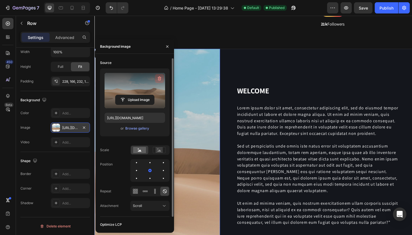
click at [159, 80] on icon "button" at bounding box center [160, 79] width 6 height 6
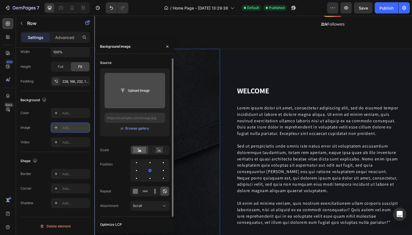
click at [143, 90] on input "file" at bounding box center [134, 91] width 39 height 10
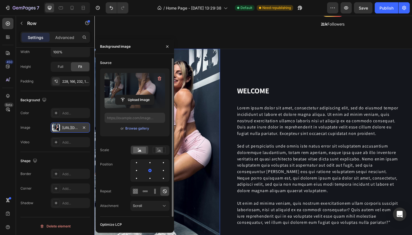
type input "[URL][DOMAIN_NAME]"
click at [168, 47] on icon "button" at bounding box center [167, 46] width 4 height 4
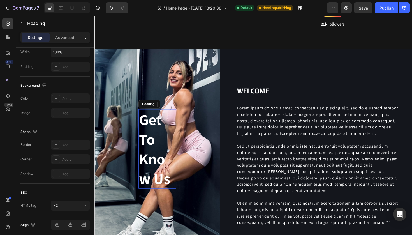
click at [151, 127] on p "Get To Know Us" at bounding box center [161, 156] width 39 height 83
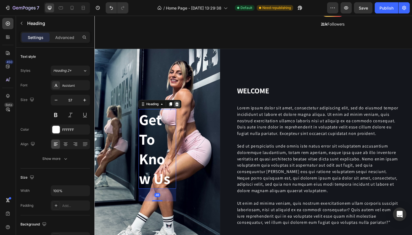
click at [182, 108] on icon at bounding box center [181, 109] width 4 height 4
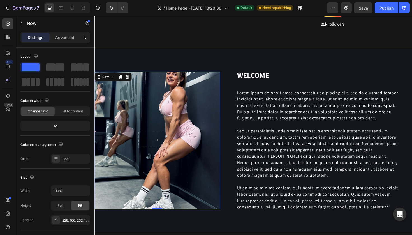
click at [168, 115] on div "Row 0" at bounding box center [160, 148] width 133 height 146
click at [173, 111] on div "Row 0" at bounding box center [160, 148] width 133 height 146
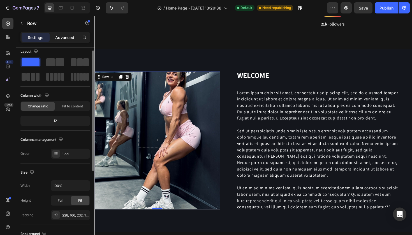
click at [70, 38] on p "Advanced" at bounding box center [64, 37] width 19 height 6
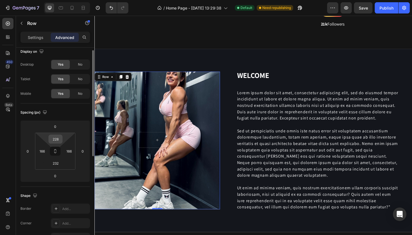
click at [61, 141] on div "228" at bounding box center [55, 139] width 14 height 9
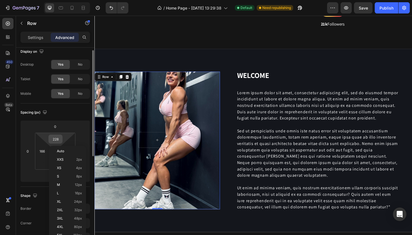
click at [61, 141] on div "228" at bounding box center [55, 139] width 14 height 9
click at [55, 140] on input "228" at bounding box center [55, 139] width 11 height 8
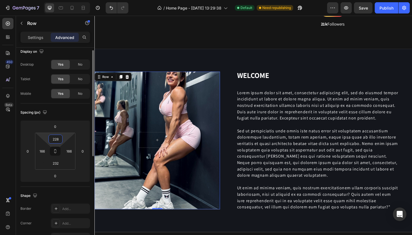
click at [58, 141] on input "228" at bounding box center [55, 139] width 11 height 8
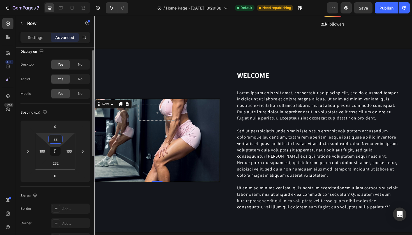
type input "2"
type input "300"
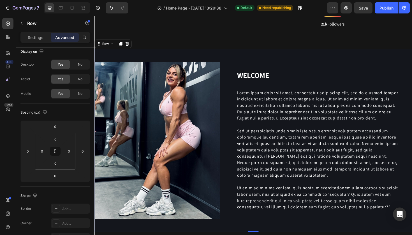
click at [239, 64] on div "Row Hero Banner WELCOME Heading Lorem ipsum dolor sit amet, consectetur adipisc…" at bounding box center [262, 148] width 336 height 194
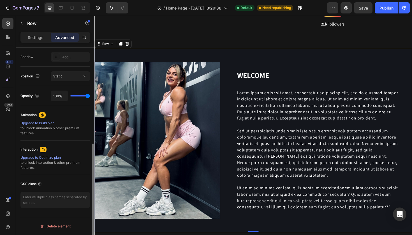
scroll to position [186, 0]
click at [38, 38] on p "Settings" at bounding box center [36, 37] width 16 height 6
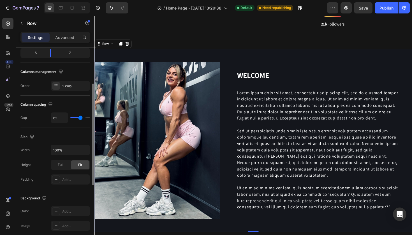
scroll to position [0, 0]
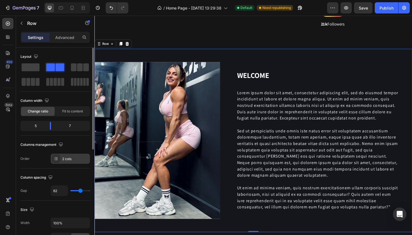
click at [69, 156] on div "2 cols" at bounding box center [70, 159] width 39 height 10
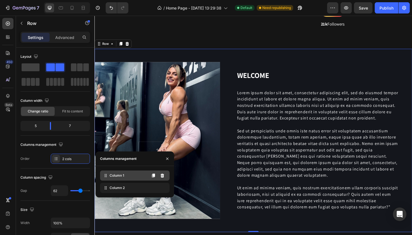
click at [131, 178] on div "Column 1" at bounding box center [134, 175] width 69 height 10
click at [145, 186] on div "Column 2" at bounding box center [134, 188] width 69 height 10
click at [129, 189] on div "Column 2" at bounding box center [134, 188] width 69 height 10
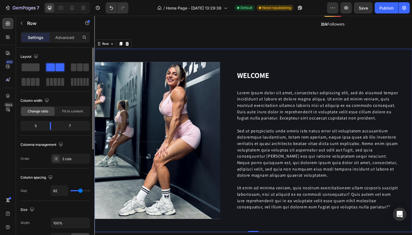
click at [65, 201] on div "Layout Column width Change ratio Fit to content 5 7 Columns management Order 2 …" at bounding box center [54, 231] width 69 height 61
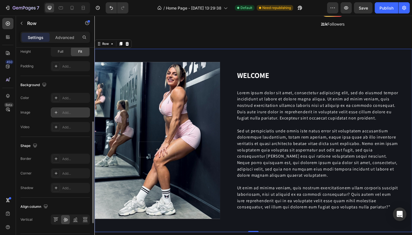
scroll to position [203, 0]
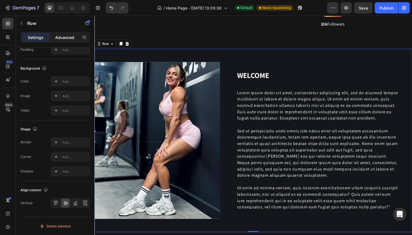
click at [60, 34] on p "Advanced" at bounding box center [64, 37] width 19 height 6
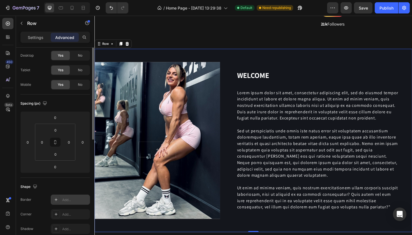
scroll to position [0, 0]
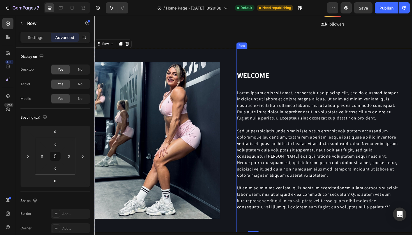
click at [267, 67] on div "WELCOME Heading Lorem ipsum dolor sit amet, consectetur adipiscing elit, sed do…" at bounding box center [338, 148] width 186 height 194
click at [235, 60] on div "Row Hero Banner WELCOME Heading Lorem ipsum dolor sit amet, consectetur adipisc…" at bounding box center [262, 148] width 336 height 194
click at [108, 47] on div "Row" at bounding box center [106, 45] width 20 height 7
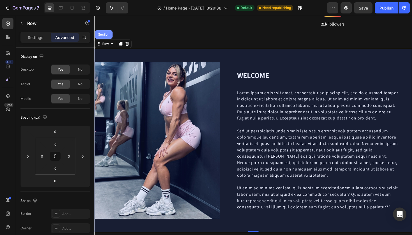
click at [106, 35] on div "Section" at bounding box center [104, 35] width 14 height 3
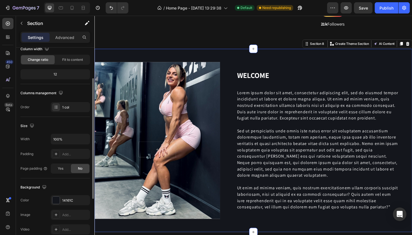
scroll to position [52, 0]
click at [63, 200] on div "14161C" at bounding box center [70, 200] width 16 height 5
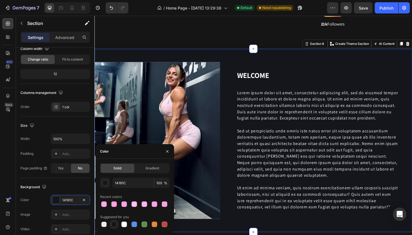
click at [115, 223] on div at bounding box center [114, 224] width 6 height 6
type input "151515"
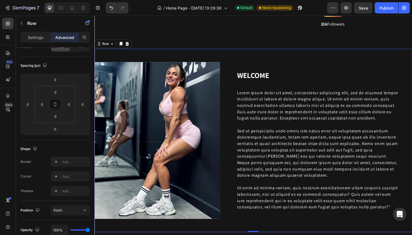
click at [236, 94] on div "Row Hero Banner WELCOME Heading Lorem ipsum dolor sit amet, consectetur adipisc…" at bounding box center [262, 148] width 336 height 194
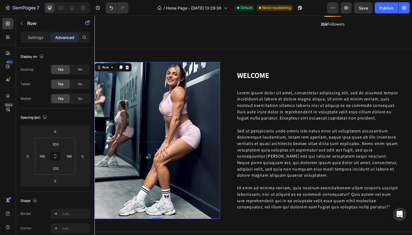
click at [215, 85] on div "Row 0" at bounding box center [160, 148] width 133 height 166
click at [114, 72] on div "Row" at bounding box center [106, 70] width 20 height 7
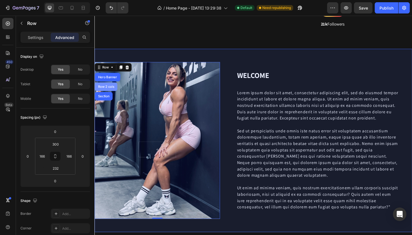
click at [110, 87] on div "Row 2 cols" at bounding box center [107, 90] width 24 height 9
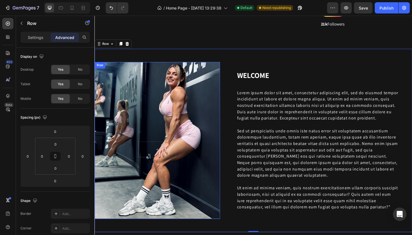
click at [174, 82] on div "Row" at bounding box center [160, 148] width 133 height 166
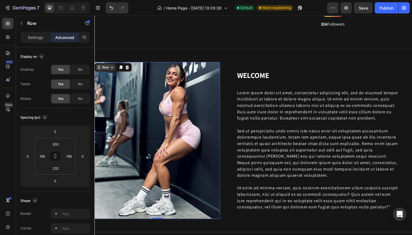
click at [110, 72] on div "Row" at bounding box center [105, 70] width 9 height 5
click at [170, 122] on div "Row Hero Banner Row 2 cols Section 0" at bounding box center [160, 148] width 133 height 166
click at [127, 70] on icon at bounding box center [129, 70] width 4 height 4
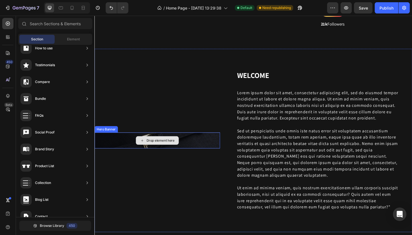
click at [193, 145] on div "Drop element here" at bounding box center [160, 147] width 133 height 17
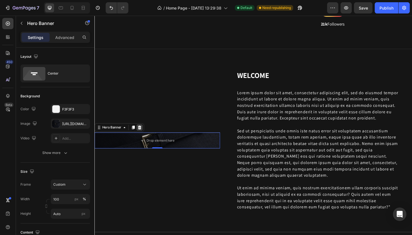
click at [142, 132] on icon at bounding box center [142, 134] width 4 height 4
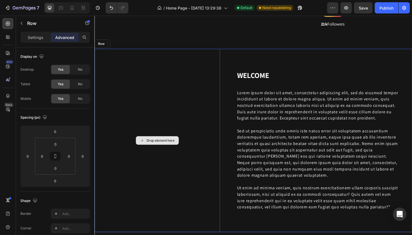
click at [159, 132] on div "Drop element here" at bounding box center [160, 148] width 133 height 194
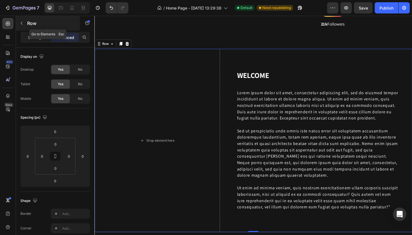
click at [27, 27] on div "Row" at bounding box center [48, 23] width 64 height 15
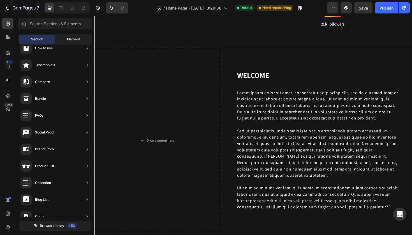
click at [63, 38] on div "Element" at bounding box center [73, 39] width 35 height 9
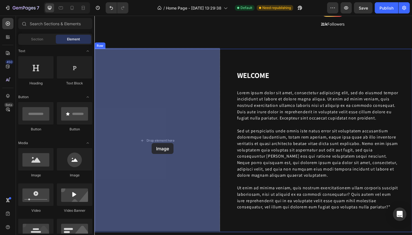
drag, startPoint x: 133, startPoint y: 183, endPoint x: 155, endPoint y: 150, distance: 39.5
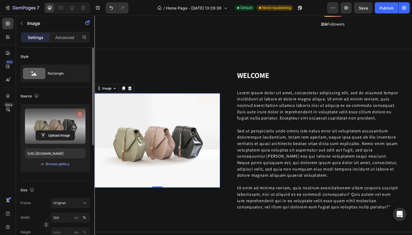
click at [78, 114] on icon "button" at bounding box center [80, 114] width 6 height 6
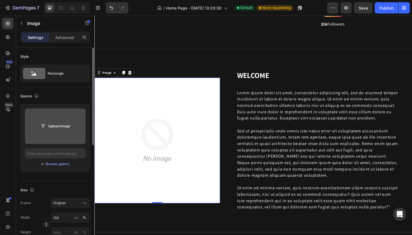
click at [61, 124] on input "file" at bounding box center [55, 126] width 39 height 10
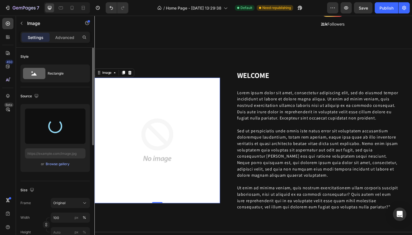
type input "[URL][DOMAIN_NAME]"
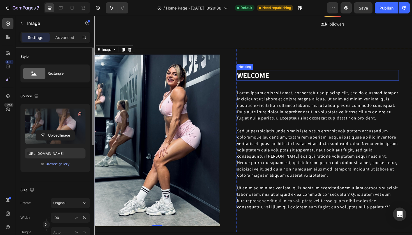
click at [276, 78] on p "WELCOME" at bounding box center [330, 79] width 171 height 10
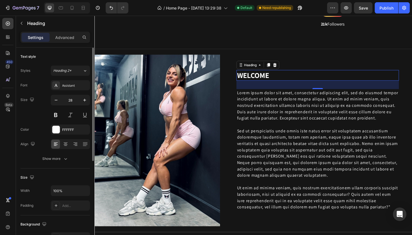
click at [276, 78] on p "WELCOME" at bounding box center [330, 79] width 171 height 10
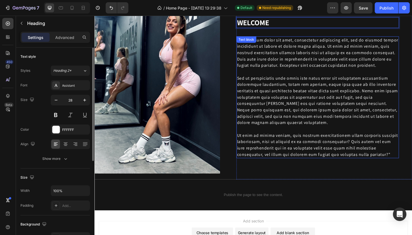
scroll to position [1431, 0]
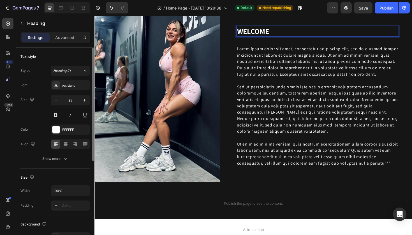
click at [283, 36] on p "WELCOME" at bounding box center [330, 32] width 171 height 10
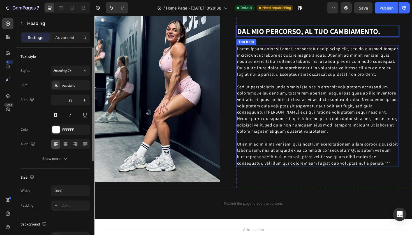
click at [286, 91] on p "Lorem ipsum dolor sit amet, consectetur adipiscing elit, sed do eiusmod tempor …" at bounding box center [330, 111] width 171 height 128
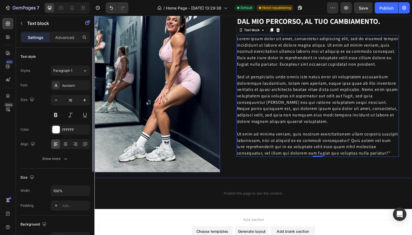
scroll to position [1442, 0]
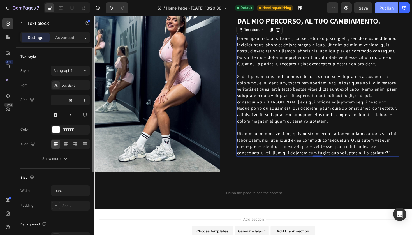
click at [380, 8] on div "Publish" at bounding box center [386, 8] width 14 height 6
click at [270, 120] on p "Lorem ipsum dolor sit amet, consectetur adipiscing elit, sed do eiusmod tempor …" at bounding box center [330, 100] width 171 height 128
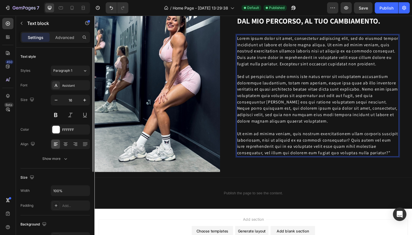
click at [379, 160] on p "Lorem ipsum dolor sit amet, consectetur adipiscing elit, sed do eiusmod tempor …" at bounding box center [330, 100] width 171 height 128
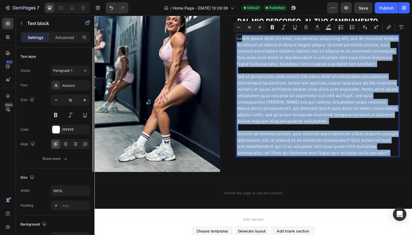
drag, startPoint x: 379, startPoint y: 160, endPoint x: 251, endPoint y: 38, distance: 177.6
click at [251, 38] on p "Lorem ipsum dolor sit amet, consectetur adipiscing elit, sed do eiusmod tempor …" at bounding box center [330, 100] width 171 height 128
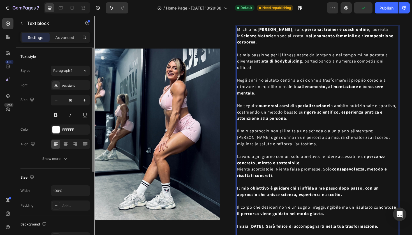
scroll to position [1468, 0]
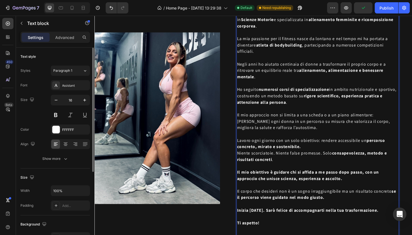
click at [250, 218] on p "Rich Text Editor. Editing area: main" at bounding box center [330, 215] width 171 height 7
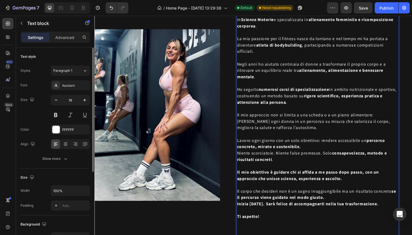
click at [254, 199] on p "Il corpo che desideri non è un sogno irraggiungibile ma un risultato concreto s…" at bounding box center [330, 204] width 171 height 13
click at [246, 202] on p "Il corpo che desideri non è un sogno irraggiungibile ma un risultato concreto s…" at bounding box center [330, 204] width 171 height 13
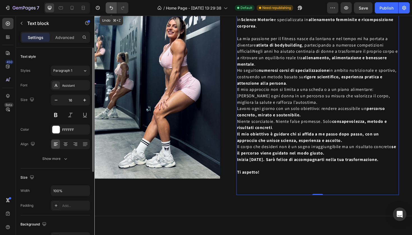
click at [112, 11] on button "Undo/Redo" at bounding box center [111, 7] width 11 height 11
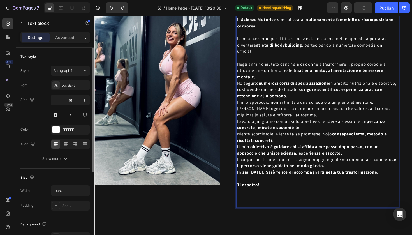
click at [246, 67] on p "Negli anni ho aiutato centinaia di donne a trasformare il proprio corpo e a rit…" at bounding box center [330, 74] width 171 height 20
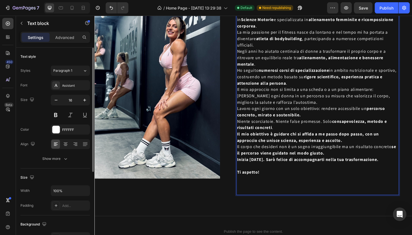
scroll to position [1463, 0]
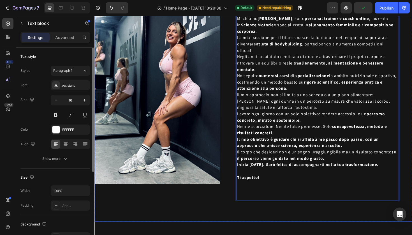
click at [218, 221] on div "Image" at bounding box center [160, 102] width 133 height 261
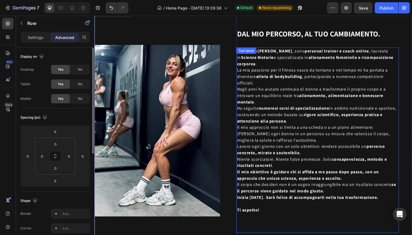
scroll to position [1439, 0]
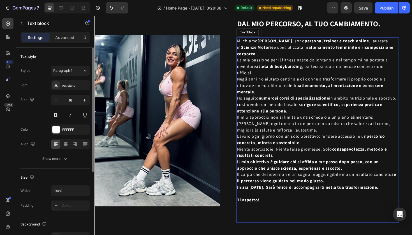
click at [277, 178] on strong "Il mio obiettivo è guidare chi si affida a me passo dopo passo, con un approcci…" at bounding box center [320, 173] width 150 height 13
click at [54, 101] on icon "button" at bounding box center [56, 100] width 6 height 6
type input "15"
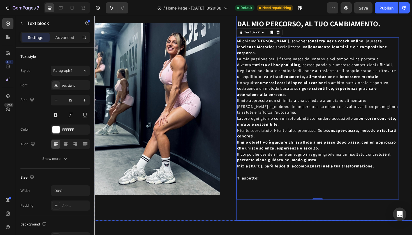
click at [256, 216] on div "DAL MIO PERCORSO, AL TUO CAMBIAMENTO. Heading Mi chiamo [PERSON_NAME] , sono pe…" at bounding box center [338, 114] width 186 height 237
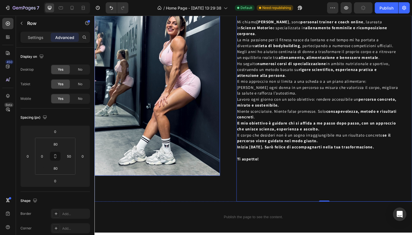
scroll to position [1485, 0]
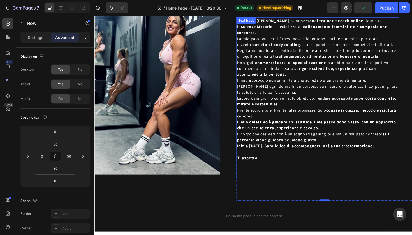
click at [269, 116] on p "Niente scorciatoie. Niente false promesse. Solo consapevolezza, metodo e risult…" at bounding box center [330, 119] width 171 height 13
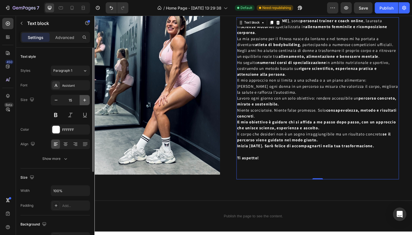
click at [85, 102] on icon "button" at bounding box center [85, 100] width 6 height 6
type input "16"
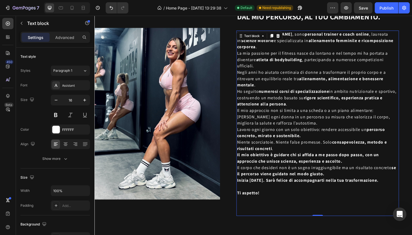
scroll to position [1472, 0]
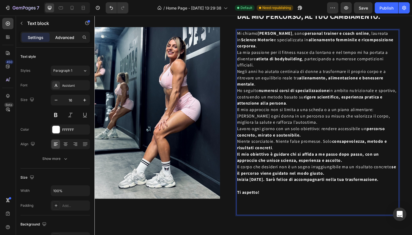
click at [69, 40] on div "Advanced" at bounding box center [65, 37] width 28 height 9
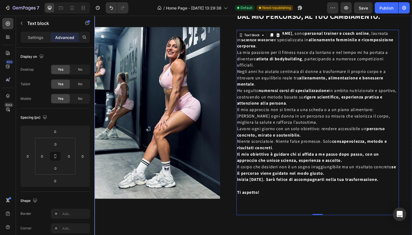
click at [229, 231] on div "Image DAL MIO PERCORSO, AL TUO CAMBIAMENTO. Heading Mi chiamo [PERSON_NAME] , s…" at bounding box center [262, 118] width 336 height 261
click at [294, 203] on p "Ti aspetto!" at bounding box center [330, 202] width 171 height 7
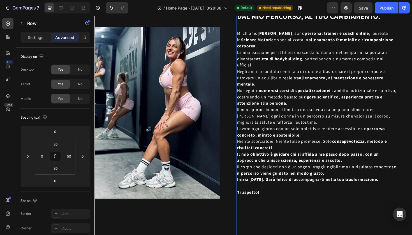
click at [282, 233] on div "DAL MIO PERCORSO, AL TUO CAMBIAMENTO. Heading Mi chiamo [PERSON_NAME] , sono pe…" at bounding box center [338, 118] width 186 height 261
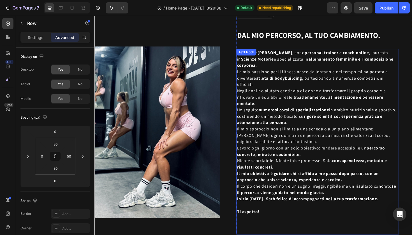
scroll to position [1452, 0]
click at [291, 112] on strong "numerosi corsi di specializzazione" at bounding box center [305, 115] width 75 height 6
click at [54, 168] on input "0" at bounding box center [55, 168] width 11 height 8
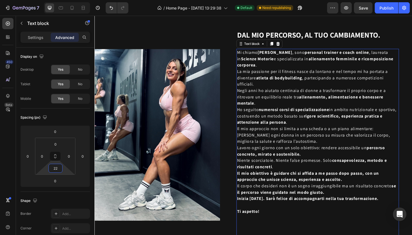
type input "2"
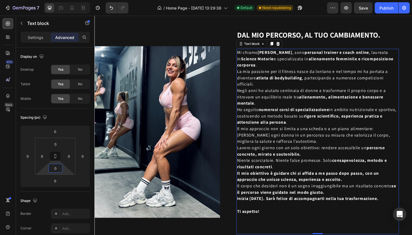
type input "1"
type input "0"
click at [54, 145] on input "0" at bounding box center [55, 144] width 11 height 8
type input "20"
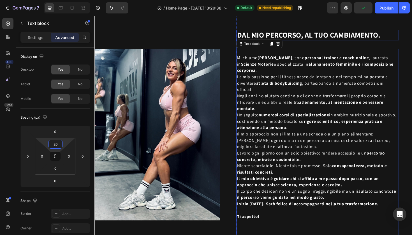
click at [305, 37] on p "DAL MIO PERCORSO, AL TUO CAMBIAMENTO." at bounding box center [330, 36] width 171 height 10
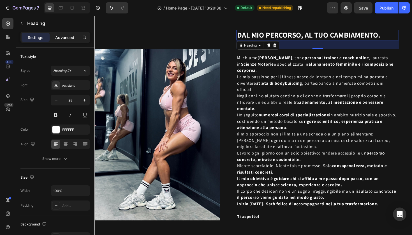
click at [63, 39] on p "Advanced" at bounding box center [64, 37] width 19 height 6
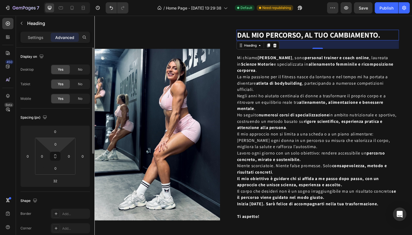
click at [57, 0] on html "7 / Home Page - [DATE] 13:29:38 Default Need republishing Preview Save Publish …" at bounding box center [206, 0] width 412 height 0
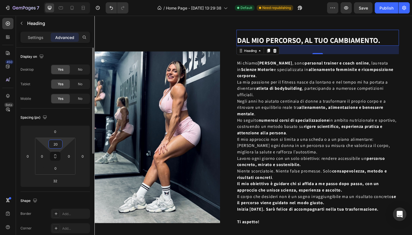
type input "2"
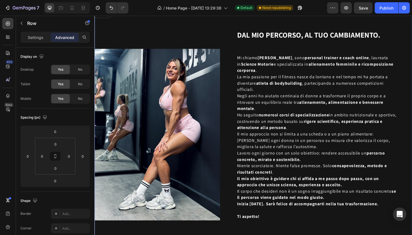
click at [197, 40] on div "Image" at bounding box center [160, 141] width 133 height 267
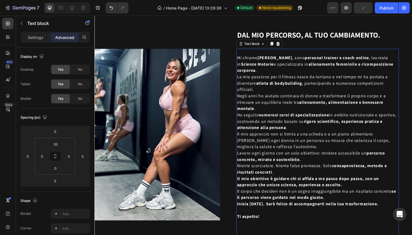
click at [261, 52] on div "Mi chiamo [PERSON_NAME] , sono personal trainer e coach online , laureata in Sc…" at bounding box center [331, 152] width 172 height 202
click at [305, 46] on div "DAL MIO PERCORSO, AL TUO CAMBIAMENTO. Heading Mi chiamo [PERSON_NAME] , sono pe…" at bounding box center [331, 142] width 172 height 222
click at [284, 52] on div "Mi chiamo [PERSON_NAME] , sono personal trainer e coach online , laureata in Sc…" at bounding box center [331, 152] width 172 height 202
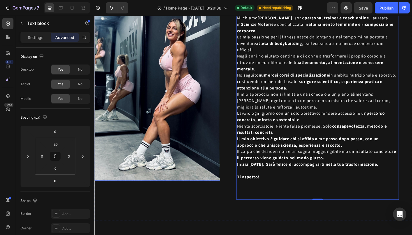
scroll to position [1504, 0]
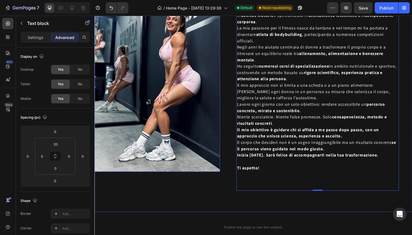
click at [149, 205] on div "Image" at bounding box center [160, 90] width 133 height 267
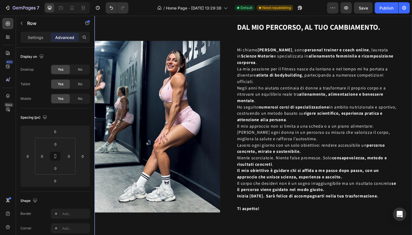
scroll to position [1435, 0]
click at [160, 22] on div "Image" at bounding box center [160, 133] width 133 height 267
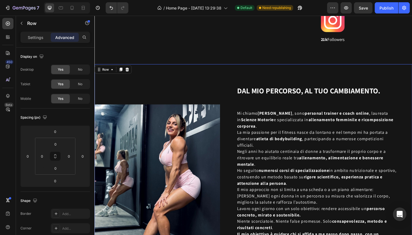
scroll to position [1388, 0]
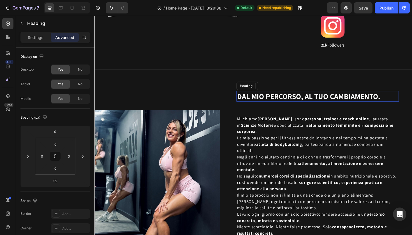
click at [309, 100] on p "DAL MIO PERCORSO, AL TUO CAMBIAMENTO." at bounding box center [330, 101] width 171 height 10
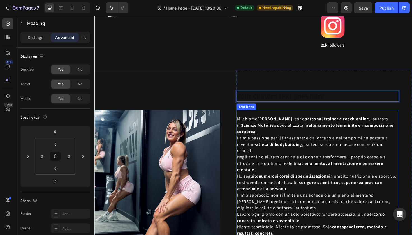
click at [384, 118] on div "Mi chiamo [PERSON_NAME] , sono personal trainer e coach online , laureata in Sc…" at bounding box center [331, 216] width 172 height 202
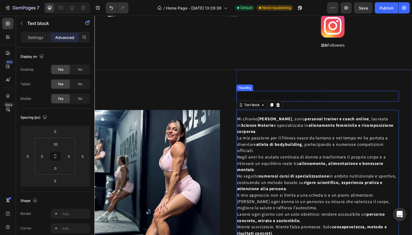
click at [348, 101] on h3 "Rich Text Editor. Editing area: main" at bounding box center [331, 100] width 172 height 11
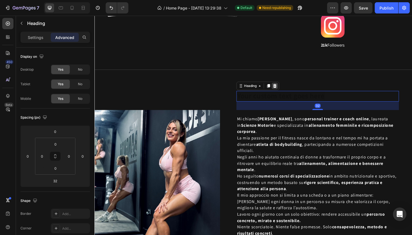
click at [286, 90] on icon at bounding box center [286, 90] width 4 height 4
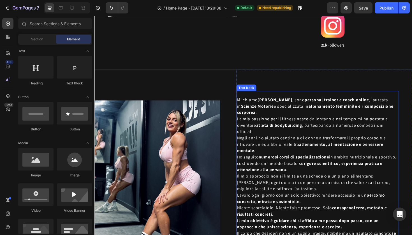
click at [281, 110] on strong "Scienze Motorie" at bounding box center [266, 111] width 35 height 6
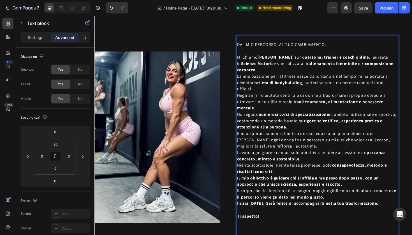
scroll to position [1438, 0]
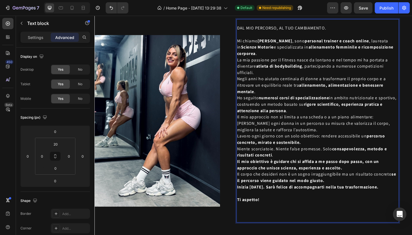
click at [246, 29] on p "DAL MIO PERCORSO, AL TUO CAMBIAMENTO." at bounding box center [330, 29] width 171 height 7
click at [60, 143] on input "20" at bounding box center [55, 144] width 11 height 8
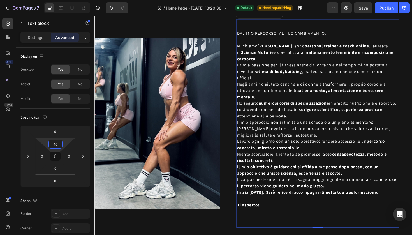
type input "40"
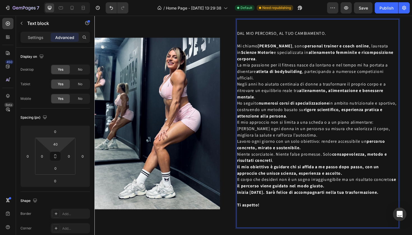
click at [338, 35] on p "DAL MIO PERCORSO, AL TUO CAMBIAMENTO." at bounding box center [330, 34] width 171 height 7
click at [320, 44] on p "Rich Text Editor. Editing area: main" at bounding box center [330, 41] width 171 height 7
drag, startPoint x: 340, startPoint y: 35, endPoint x: 240, endPoint y: 37, distance: 100.3
click at [240, 37] on div "Image DAL MIO PERCORSO, AL TUO CAMBIAMENTO. Mi chiamo [PERSON_NAME] , sono pers…" at bounding box center [262, 130] width 336 height 266
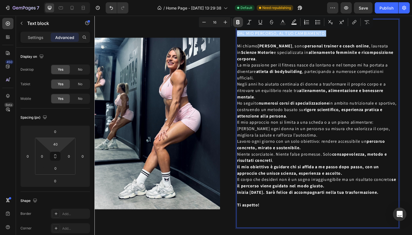
click at [238, 24] on icon "Editor contextual toolbar" at bounding box center [237, 22] width 3 height 4
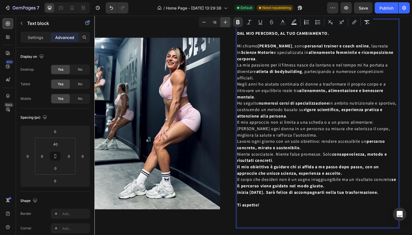
click at [224, 26] on button "Plus" at bounding box center [225, 22] width 10 height 10
type input "20"
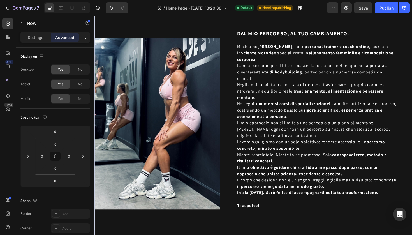
click at [233, 235] on div "Image DAL MIO PERCORSO, AL TUO CAMBIAMENTO. Mi chiamo [PERSON_NAME] , sono pers…" at bounding box center [262, 130] width 336 height 266
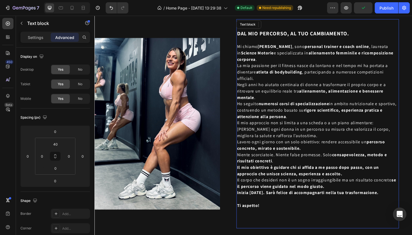
click at [273, 191] on p "Il corpo che desideri non è un sogno irraggiungibile ma un risultato concreto s…" at bounding box center [330, 192] width 171 height 13
click at [57, 170] on input "0" at bounding box center [55, 168] width 11 height 8
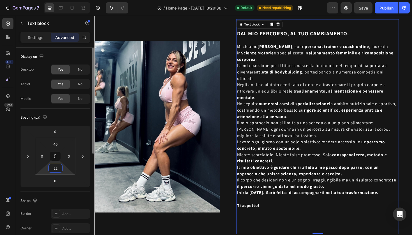
type input "2"
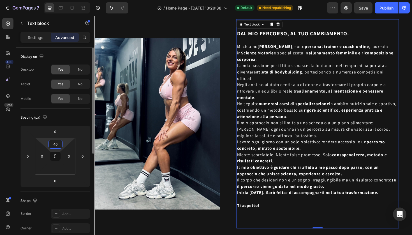
type input "0"
click at [57, 143] on input "40" at bounding box center [55, 144] width 11 height 8
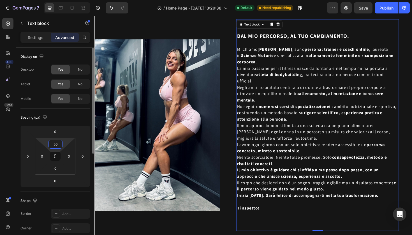
type input "5"
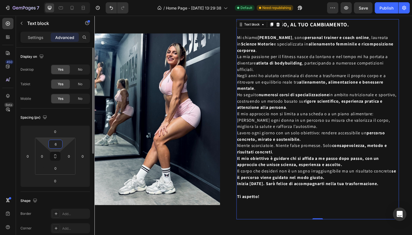
type input "60"
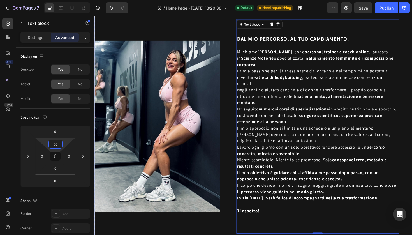
click at [167, 37] on div "Image" at bounding box center [160, 133] width 133 height 272
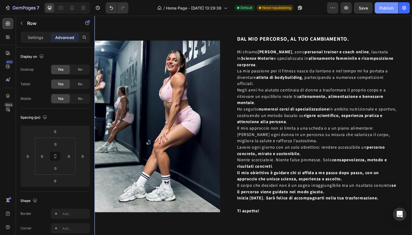
click at [378, 8] on button "Publish" at bounding box center [387, 7] width 24 height 11
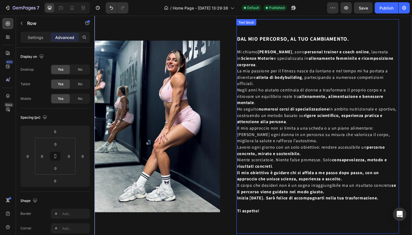
click at [289, 42] on strong "DAL MIO PERCORSO, AL TUO CAMBIAMENTO." at bounding box center [304, 39] width 119 height 7
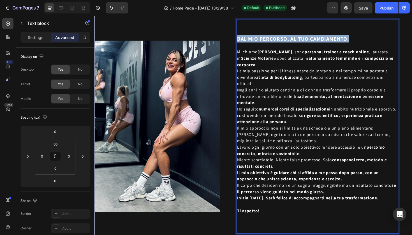
drag, startPoint x: 366, startPoint y: 42, endPoint x: 244, endPoint y: 42, distance: 121.9
click at [244, 42] on div "Image DAL MIO PERCORSO, AL TUO CAMBIAMENTO. Mi chiamo [PERSON_NAME] , sono pers…" at bounding box center [262, 133] width 336 height 272
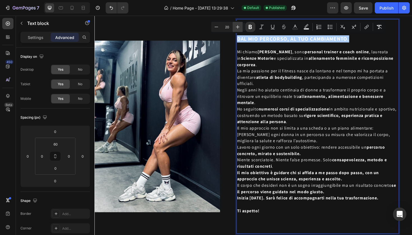
click at [235, 30] on button "Plus" at bounding box center [238, 27] width 10 height 10
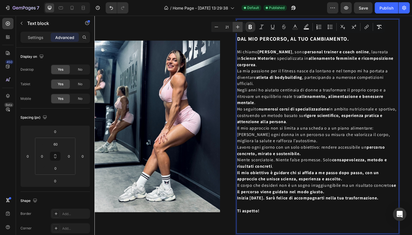
click at [235, 30] on button "Plus" at bounding box center [238, 27] width 10 height 10
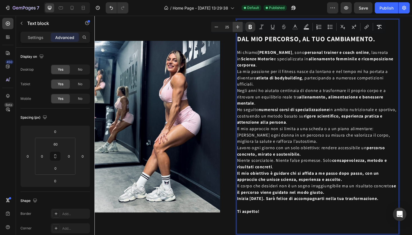
click at [235, 30] on button "Plus" at bounding box center [238, 27] width 10 height 10
type input "27"
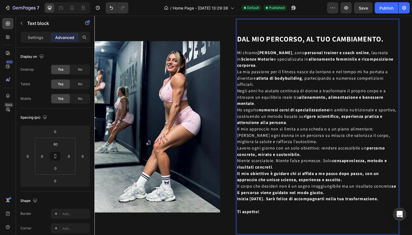
click at [266, 67] on strong "allenamento femminile e ricomposizione corporea" at bounding box center [328, 65] width 166 height 13
click at [36, 38] on p "Settings" at bounding box center [36, 37] width 16 height 6
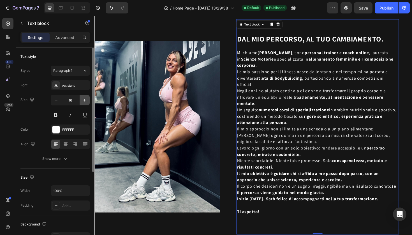
click at [82, 100] on icon "button" at bounding box center [85, 100] width 6 height 6
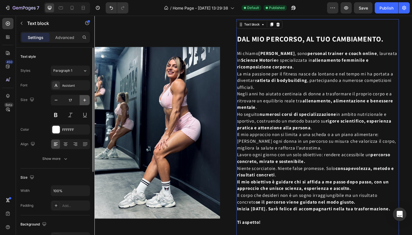
click at [82, 100] on icon "button" at bounding box center [85, 100] width 6 height 6
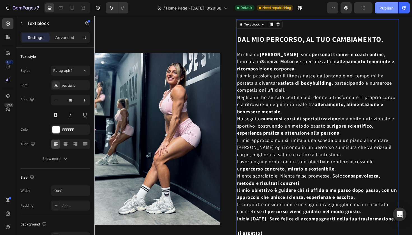
click at [385, 8] on div "Publish" at bounding box center [386, 8] width 14 height 6
click at [55, 99] on icon "button" at bounding box center [56, 100] width 6 height 6
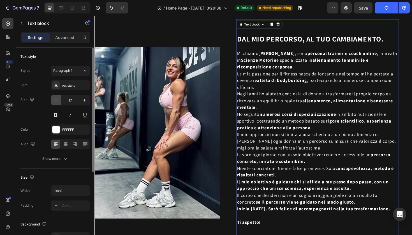
click at [55, 99] on icon "button" at bounding box center [56, 100] width 6 height 6
type input "16"
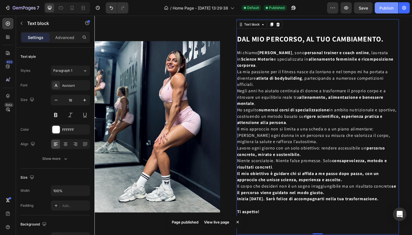
click at [383, 7] on div "Publish" at bounding box center [386, 8] width 14 height 6
click at [203, 32] on div "Image" at bounding box center [160, 133] width 133 height 273
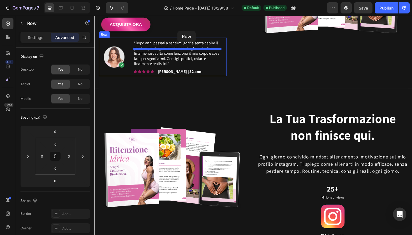
scroll to position [1198, 0]
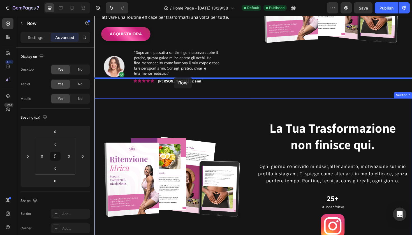
drag, startPoint x: 154, startPoint y: 87, endPoint x: 179, endPoint y: 82, distance: 24.6
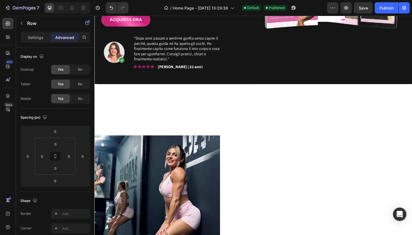
scroll to position [1215, 0]
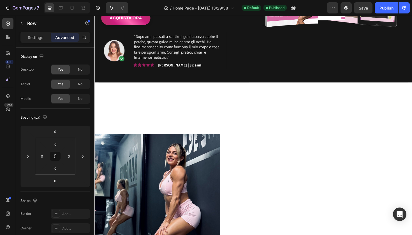
click at [174, 95] on div "Image" at bounding box center [160, 231] width 133 height 273
click at [108, 6] on icon "Undo/Redo" at bounding box center [111, 8] width 6 height 6
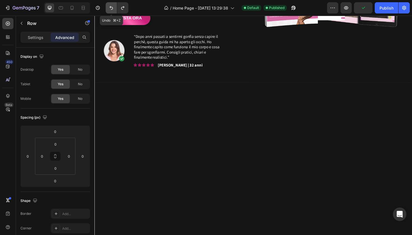
click at [108, 6] on icon "Undo/Redo" at bounding box center [111, 8] width 6 height 6
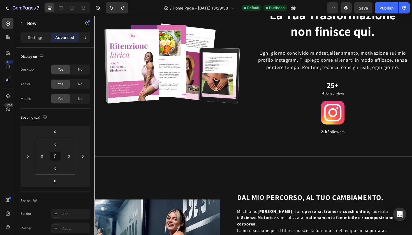
scroll to position [1167, 0]
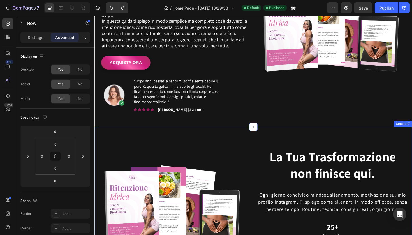
click at [133, 133] on div "Image Row La Tua Trasformazione non finisce qui. Heading Ogni giorno condivido …" at bounding box center [262, 224] width 336 height 182
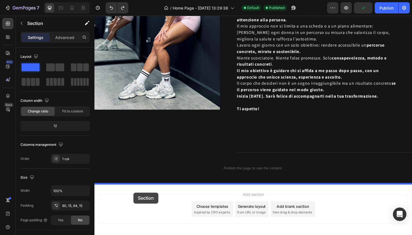
scroll to position [1575, 0]
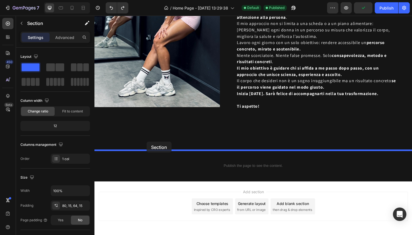
drag, startPoint x: 133, startPoint y: 128, endPoint x: 150, endPoint y: 149, distance: 26.5
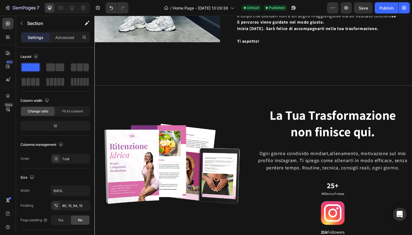
scroll to position [1467, 0]
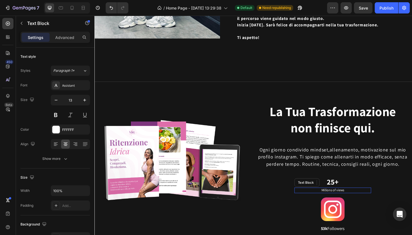
click at [347, 201] on p "Millions of views" at bounding box center [347, 200] width 80 height 5
click at [350, 195] on div at bounding box center [350, 192] width 7 height 7
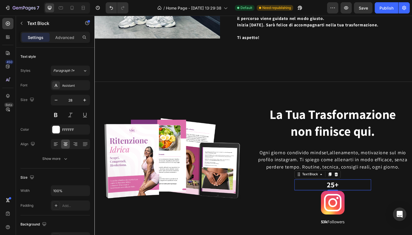
click at [348, 194] on p "25+" at bounding box center [347, 194] width 80 height 10
click at [351, 185] on icon at bounding box center [350, 183] width 4 height 4
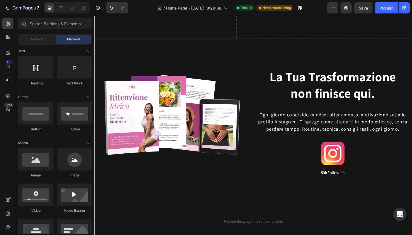
scroll to position [1514, 0]
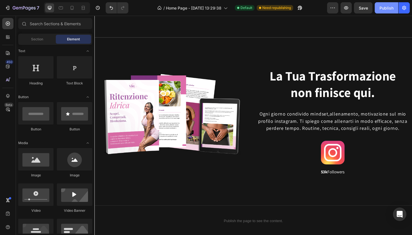
click at [387, 10] on div "Publish" at bounding box center [386, 8] width 14 height 6
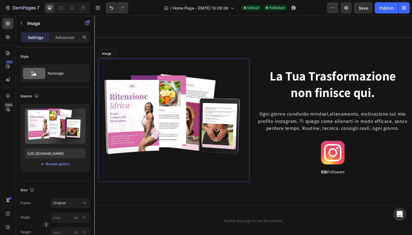
click at [156, 110] on img at bounding box center [179, 126] width 160 height 131
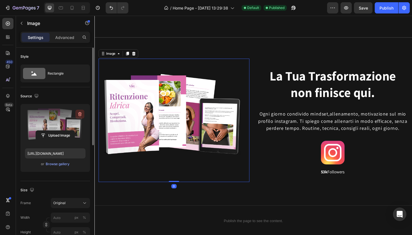
click at [79, 116] on icon "button" at bounding box center [80, 114] width 4 height 4
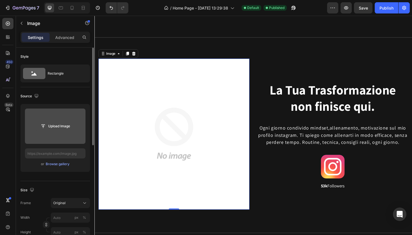
click at [61, 125] on input "file" at bounding box center [55, 126] width 39 height 10
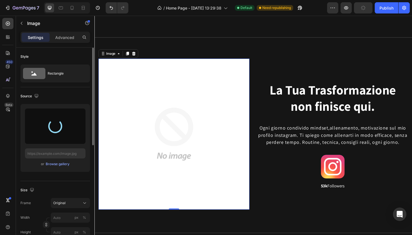
type input "[URL][DOMAIN_NAME]"
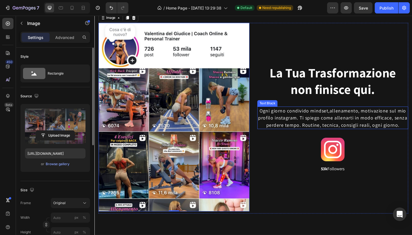
scroll to position [1547, 0]
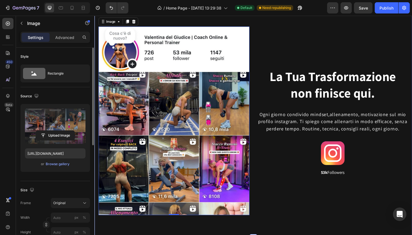
click at [263, 20] on div "Image 0 Row La Tua Trasformazione non finisce qui. Heading Ogni giorno condivid…" at bounding box center [262, 128] width 336 height 247
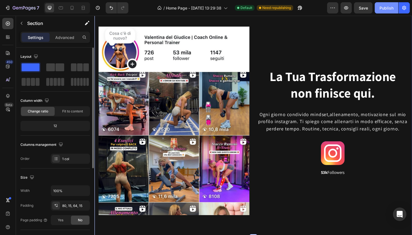
click at [385, 9] on div "Publish" at bounding box center [386, 8] width 14 height 6
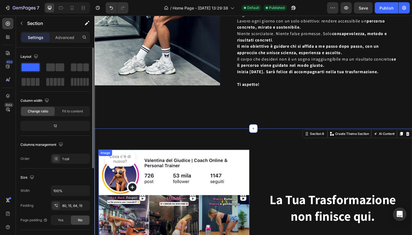
scroll to position [1413, 0]
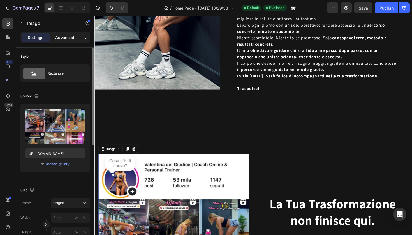
click at [58, 38] on p "Advanced" at bounding box center [64, 37] width 19 height 6
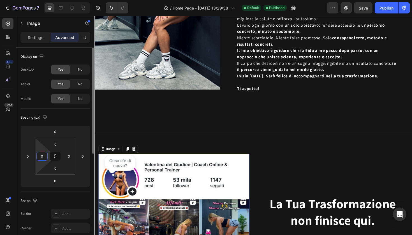
click at [40, 155] on input "0" at bounding box center [42, 156] width 8 height 8
type input "-"
type input "0"
click at [27, 157] on input "0" at bounding box center [28, 156] width 8 height 8
type input "-1"
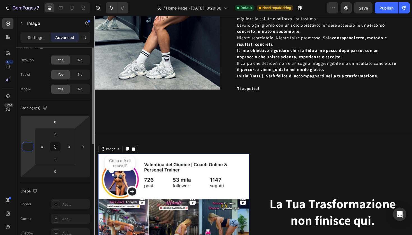
scroll to position [0, 0]
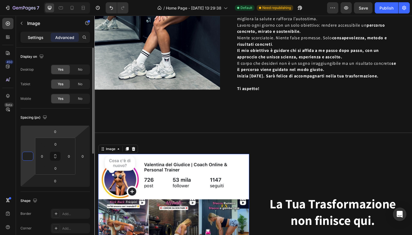
type input "0"
click at [35, 38] on p "Settings" at bounding box center [36, 37] width 16 height 6
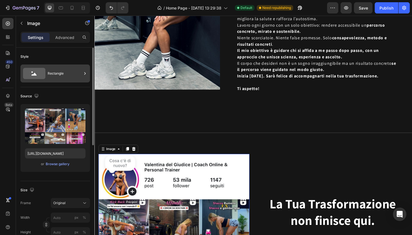
click at [53, 75] on div "Rectangle" at bounding box center [65, 73] width 34 height 13
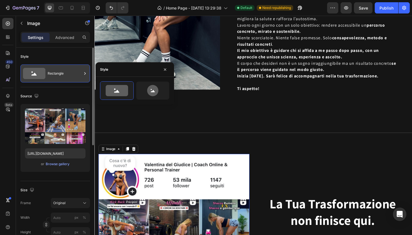
click at [53, 75] on div "Rectangle" at bounding box center [65, 73] width 34 height 13
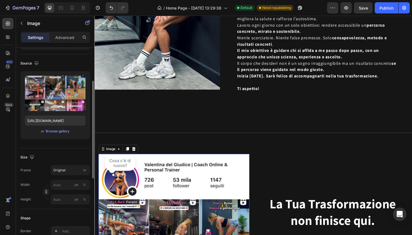
scroll to position [55, 0]
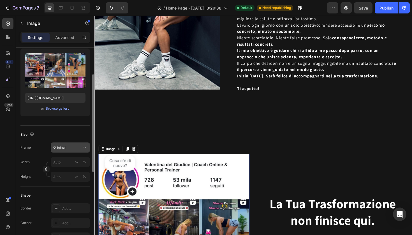
click at [71, 150] on button "Original" at bounding box center [70, 147] width 39 height 10
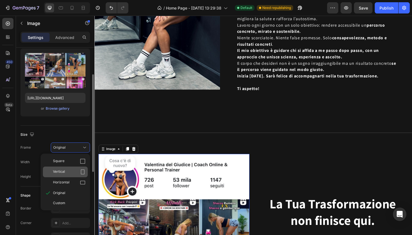
click at [74, 171] on div "Vertical" at bounding box center [69, 172] width 33 height 6
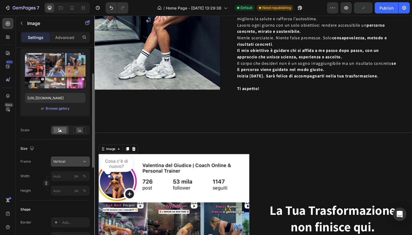
click at [72, 159] on div "Vertical" at bounding box center [66, 161] width 27 height 5
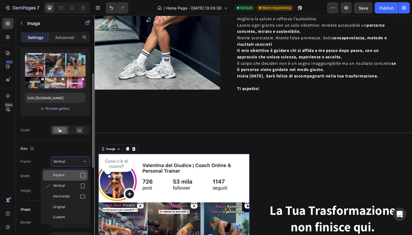
click at [69, 174] on div "Square" at bounding box center [69, 175] width 33 height 6
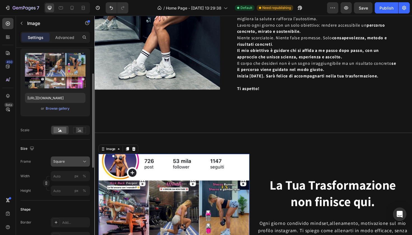
click at [69, 159] on div "Square" at bounding box center [66, 161] width 27 height 5
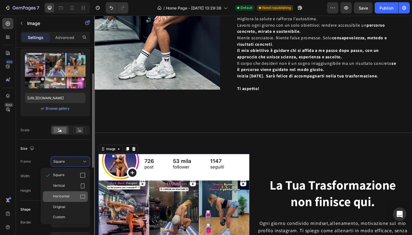
click at [69, 196] on span "Horizontal" at bounding box center [61, 197] width 17 height 6
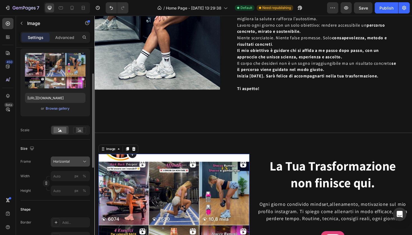
click at [73, 164] on div "Horizontal" at bounding box center [66, 161] width 27 height 5
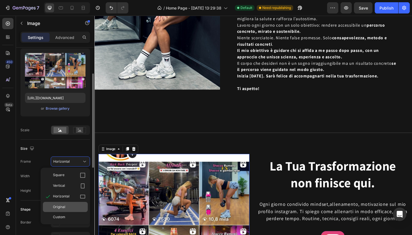
click at [70, 206] on div "Original" at bounding box center [69, 206] width 33 height 5
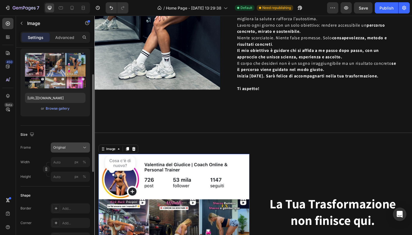
click at [69, 147] on div "Original" at bounding box center [66, 147] width 27 height 5
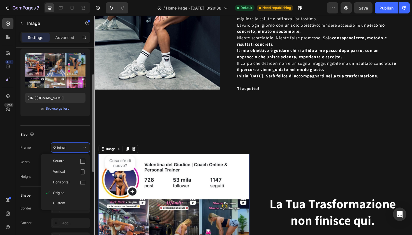
click at [63, 136] on div "Size" at bounding box center [54, 134] width 69 height 9
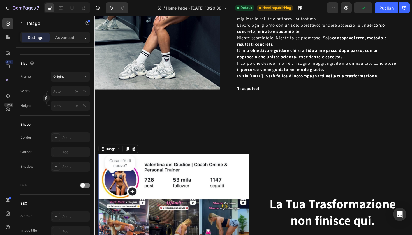
scroll to position [0, 0]
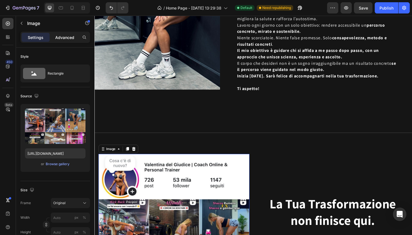
click at [62, 39] on p "Advanced" at bounding box center [64, 37] width 19 height 6
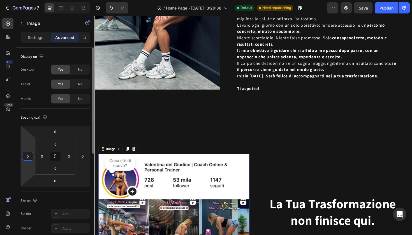
click at [25, 157] on input "0" at bounding box center [28, 156] width 8 height 8
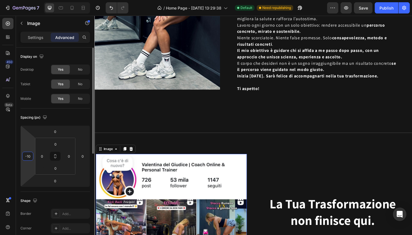
type input "-1"
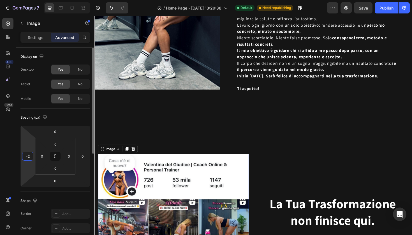
type input "-20"
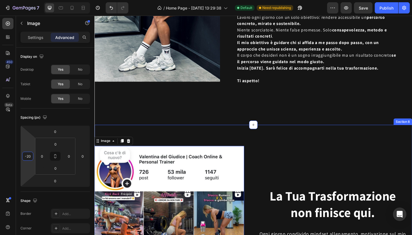
scroll to position [1403, 0]
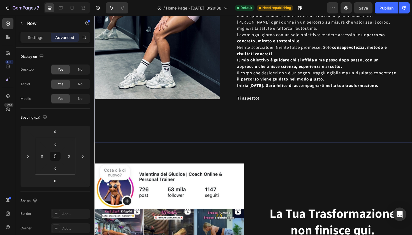
click at [212, 135] on div "Image" at bounding box center [160, 13] width 133 height 273
click at [59, 168] on input "0" at bounding box center [55, 168] width 11 height 8
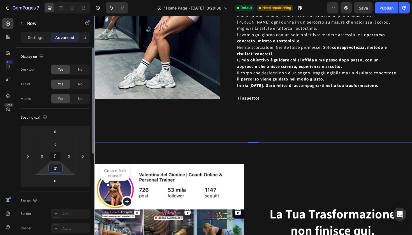
type input "2"
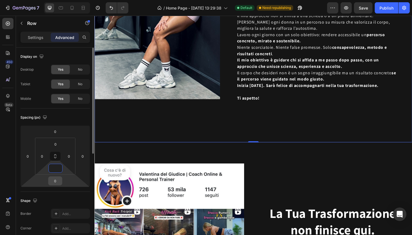
type input "0"
click at [53, 179] on input "0" at bounding box center [55, 181] width 11 height 8
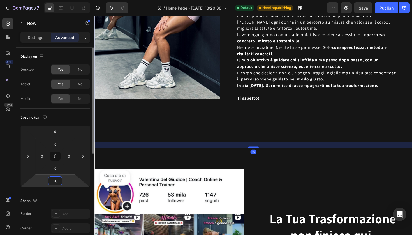
type input "2"
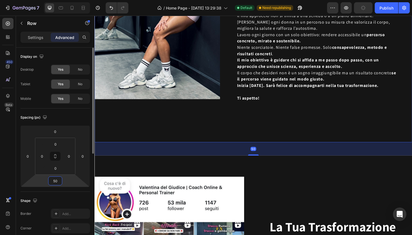
type input "5"
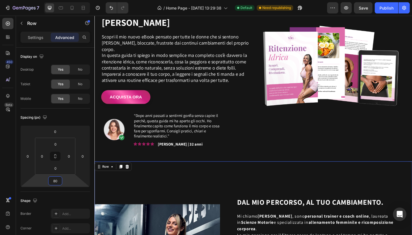
scroll to position [1125, 0]
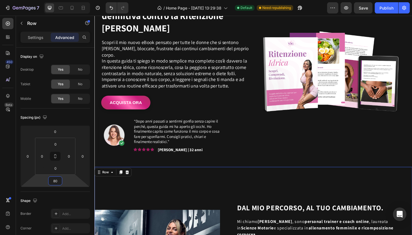
type input "80"
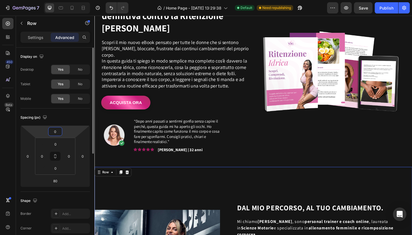
click at [57, 133] on input "0" at bounding box center [55, 131] width 11 height 8
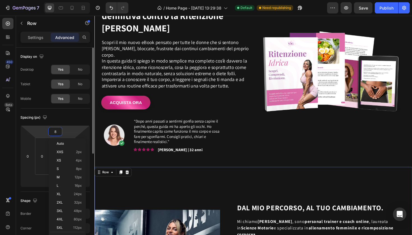
type input "80"
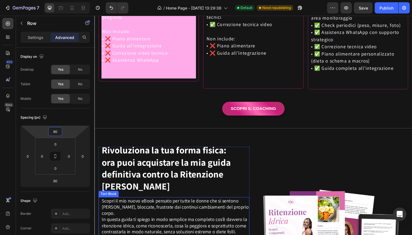
scroll to position [953, 0]
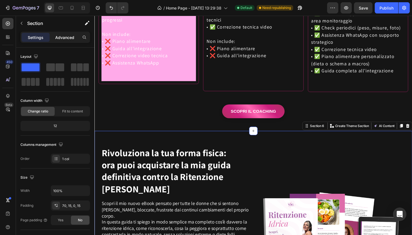
click at [68, 37] on p "Advanced" at bounding box center [64, 37] width 19 height 6
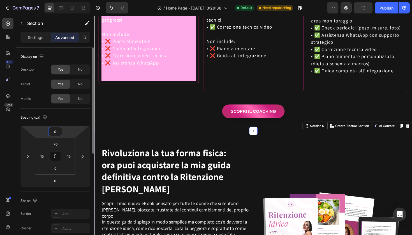
click at [57, 133] on input "0" at bounding box center [55, 131] width 11 height 8
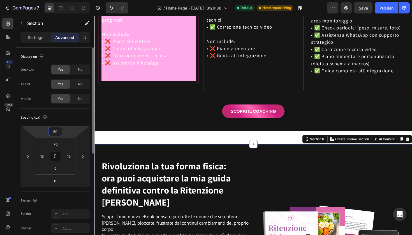
type input "5"
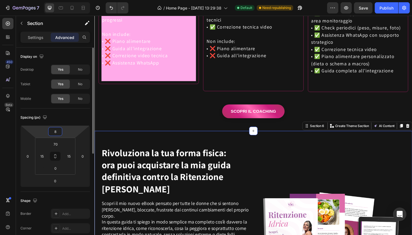
type input "80"
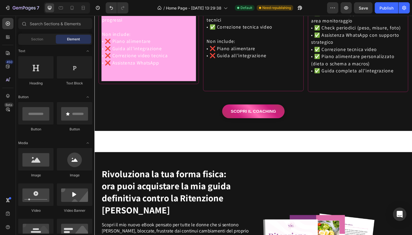
click at [148, 117] on div "Image CHI E' VALENTINA DEL GIUDICE Text Block TRASFORMAZIONE REALE, GUIDATA CON…" at bounding box center [262, 19] width 336 height 1891
click at [147, 117] on div "Image CHI E' VALENTINA DEL GIUDICE Text Block TRASFORMAZIONE REALE, GUIDATA CON…" at bounding box center [262, 19] width 336 height 1891
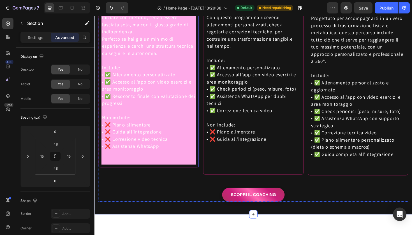
scroll to position [919, 0]
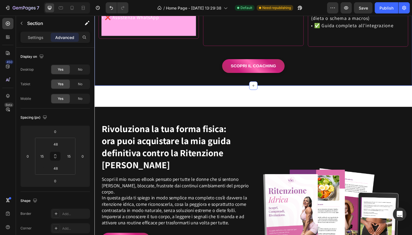
scroll to position [1006, 0]
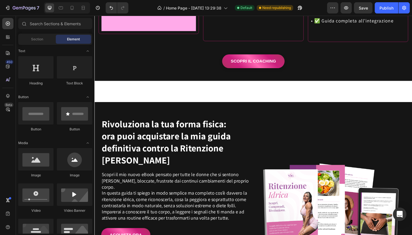
click at [36, 39] on span "Section" at bounding box center [37, 39] width 12 height 5
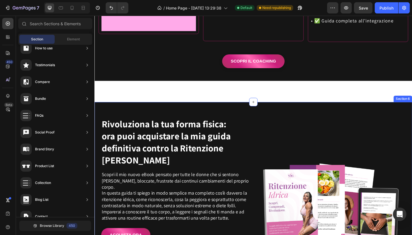
click at [225, 117] on div "Rivoluziona la tua forma fisica: ora puoi acquistare la mia guida definitiva co…" at bounding box center [262, 211] width 336 height 208
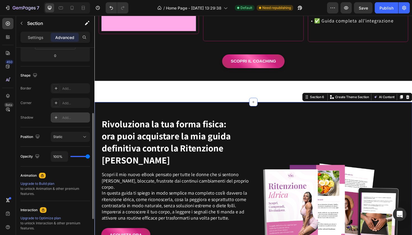
scroll to position [41, 0]
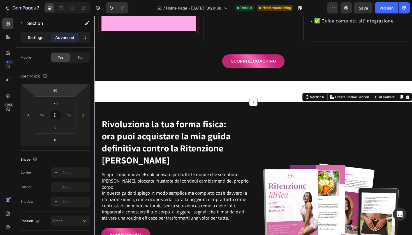
click at [32, 39] on p "Settings" at bounding box center [36, 37] width 16 height 6
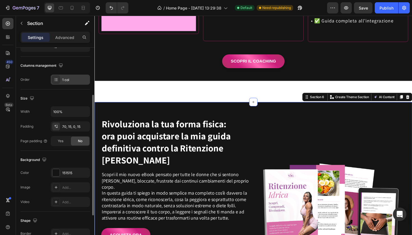
scroll to position [83, 0]
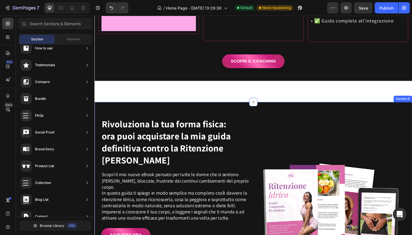
click at [211, 121] on div "Rivoluziona la tua forma fisica: ora puoi acquistare la mia guida definitiva co…" at bounding box center [262, 211] width 336 height 208
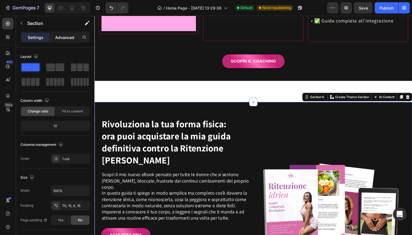
click at [61, 38] on p "Advanced" at bounding box center [64, 37] width 19 height 6
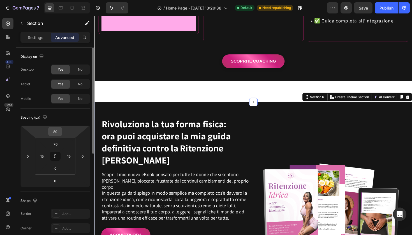
click at [57, 131] on input "80" at bounding box center [55, 131] width 11 height 8
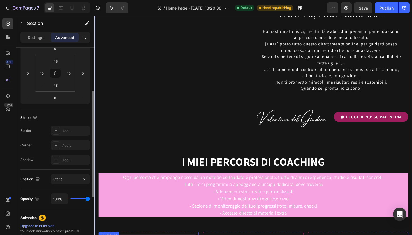
scroll to position [575, 0]
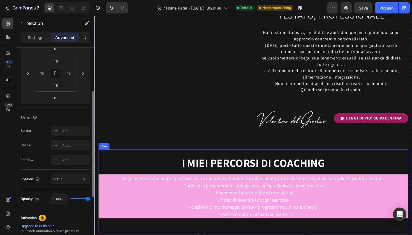
click at [216, 170] on div "I MIEI PERCORSI DI COACHING Heading Ogni percorso che propongo nasce da un meto…" at bounding box center [263, 201] width 328 height 89
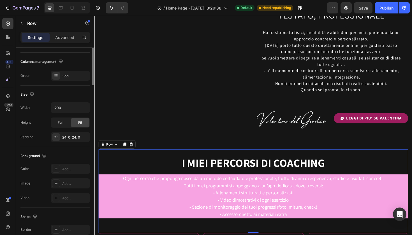
scroll to position [0, 0]
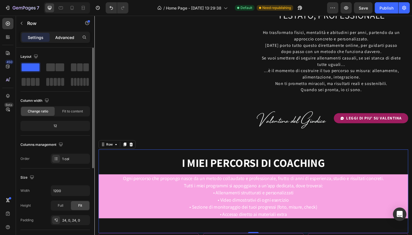
click at [60, 37] on p "Advanced" at bounding box center [64, 37] width 19 height 6
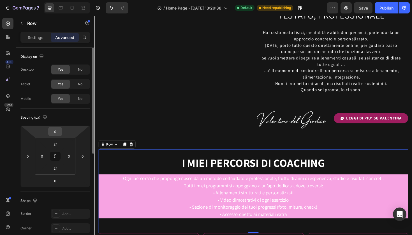
click at [58, 133] on input "0" at bounding box center [55, 131] width 11 height 8
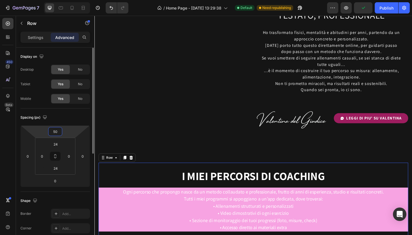
type input "5"
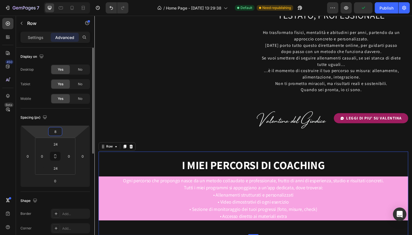
type input "80"
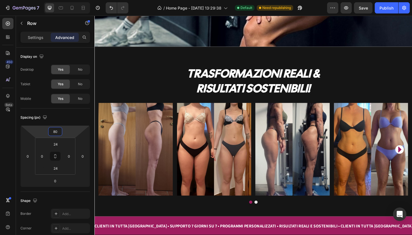
scroll to position [127, 0]
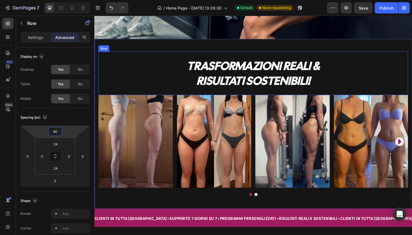
click at [227, 56] on div "TRASFORMAZIONI REALI & RISULTATI SOSTENIBILI! Heading Row" at bounding box center [263, 77] width 328 height 46
click at [57, 134] on input "0" at bounding box center [55, 131] width 11 height 8
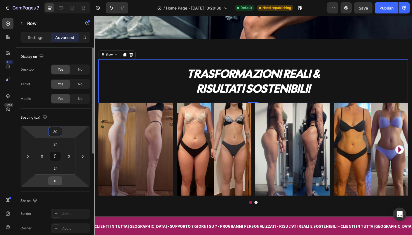
type input "30"
click at [57, 181] on input "0" at bounding box center [55, 181] width 11 height 8
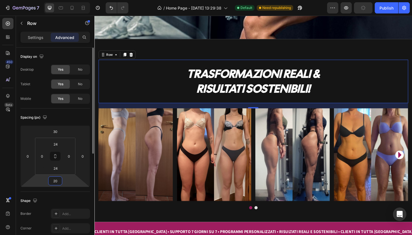
type input "2"
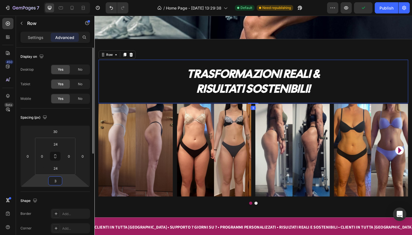
type input "30"
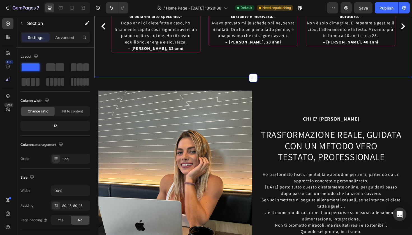
scroll to position [454, 0]
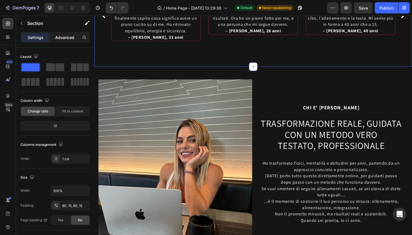
click at [69, 41] on div "Advanced" at bounding box center [65, 37] width 28 height 9
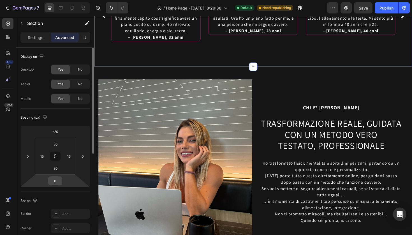
click at [58, 182] on input "0" at bounding box center [55, 181] width 11 height 8
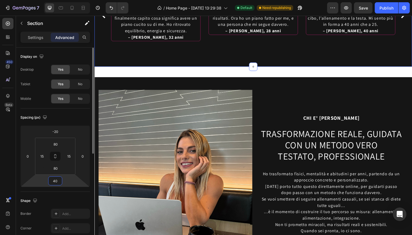
type input "4"
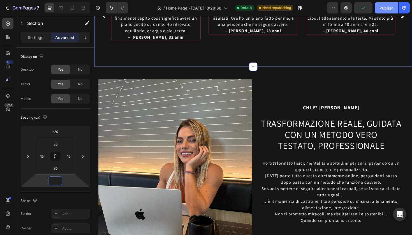
type input "0"
click at [381, 5] on div "Publish" at bounding box center [386, 8] width 14 height 6
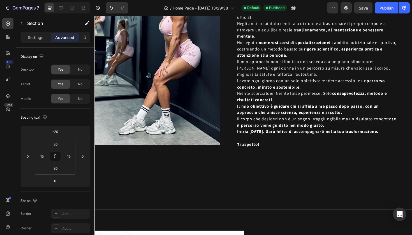
scroll to position [1397, 0]
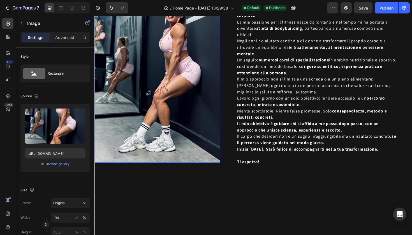
click at [124, 80] on img at bounding box center [160, 81] width 133 height 182
click at [60, 36] on p "Advanced" at bounding box center [64, 37] width 19 height 6
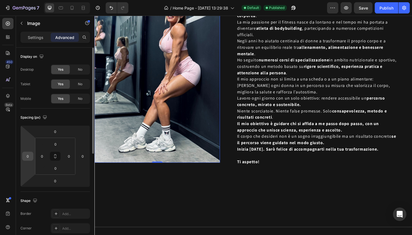
click at [27, 158] on input "0" at bounding box center [28, 156] width 8 height 8
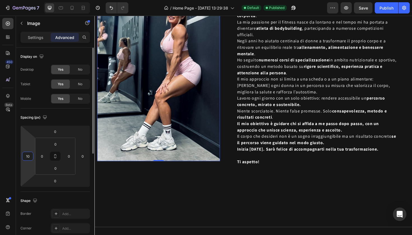
type input "1"
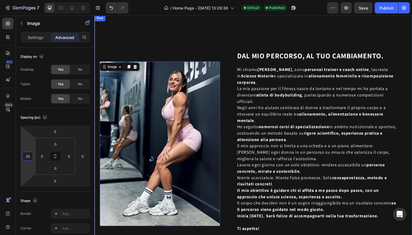
scroll to position [1325, 0]
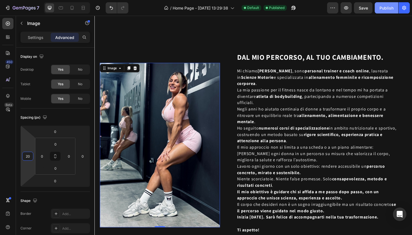
type input "20"
click at [386, 8] on div "Publish" at bounding box center [386, 8] width 14 height 6
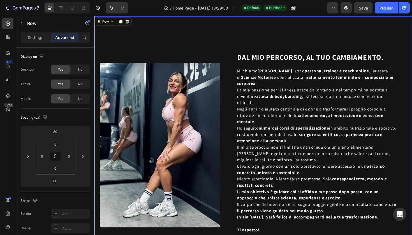
click at [216, 57] on div "Image" at bounding box center [160, 152] width 133 height 273
click at [123, 24] on icon at bounding box center [122, 22] width 4 height 4
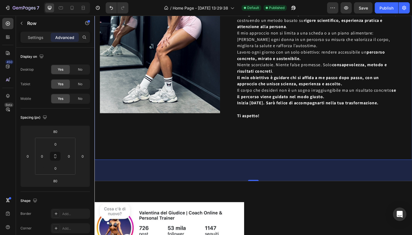
scroll to position [1745, 0]
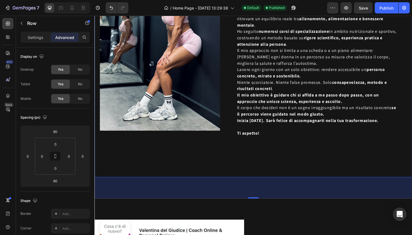
click at [199, 84] on img at bounding box center [163, 50] width 127 height 174
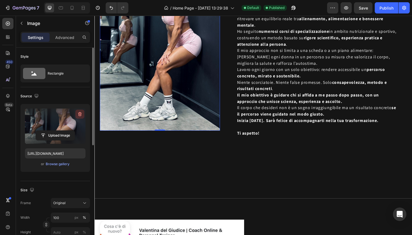
click at [77, 116] on icon "button" at bounding box center [80, 114] width 6 height 6
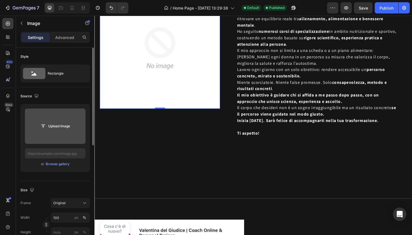
click at [64, 124] on input "file" at bounding box center [55, 126] width 39 height 10
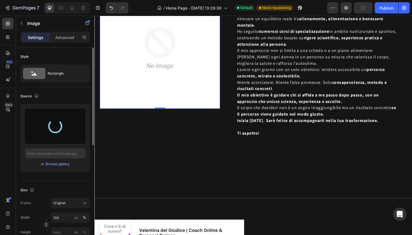
type input "[URL][DOMAIN_NAME]"
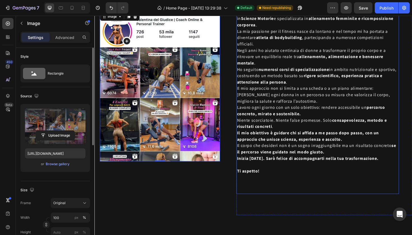
scroll to position [1723, 0]
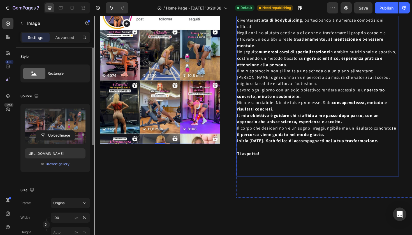
click at [307, 122] on strong "Il mio obiettivo è guidare chi si affida a me passo dopo passo, con un approcci…" at bounding box center [320, 124] width 150 height 13
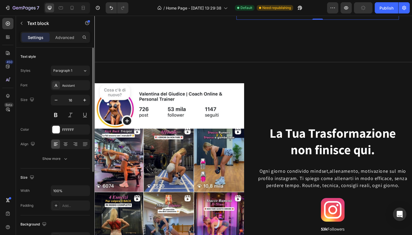
scroll to position [1893, 0]
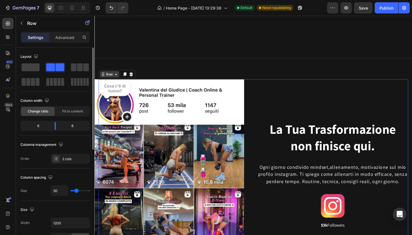
click at [118, 79] on icon at bounding box center [117, 77] width 4 height 4
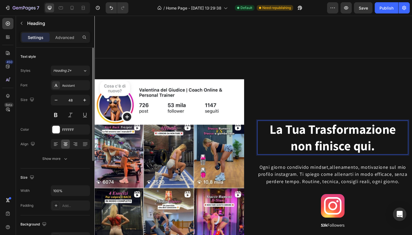
click at [282, 147] on h2 "La Tua Trasformazione non finisce qui." at bounding box center [347, 145] width 142 height 36
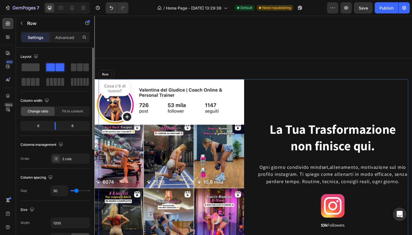
click at [397, 105] on div "La Tua Trasformazione non finisce qui. Heading 32 Ogni giorno condivido mindset…" at bounding box center [347, 184] width 160 height 202
click at [404, 150] on p "La Tua Trasformazione non finisce qui." at bounding box center [346, 144] width 141 height 35
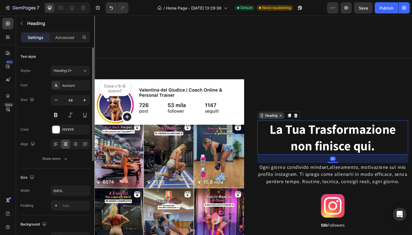
click at [293, 123] on icon at bounding box center [291, 121] width 4 height 4
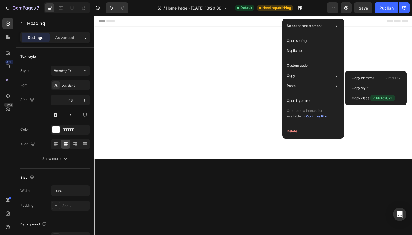
scroll to position [1893, 0]
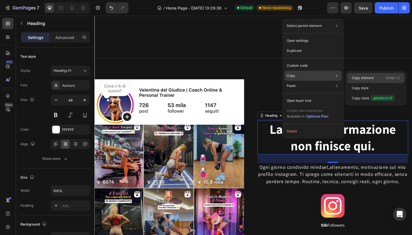
click at [359, 83] on div "Copy element Cmd + C" at bounding box center [375, 88] width 57 height 10
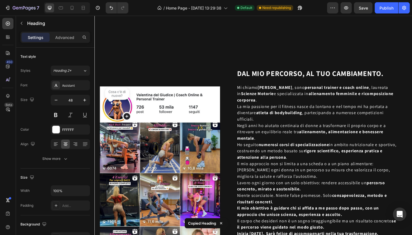
scroll to position [1624, 0]
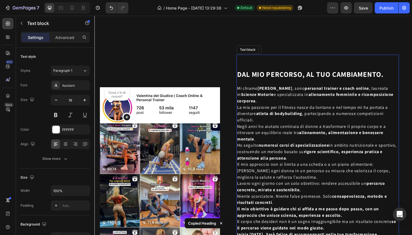
click at [277, 90] on strong "[PERSON_NAME]" at bounding box center [285, 92] width 37 height 6
click at [288, 54] on div at bounding box center [288, 51] width 7 height 7
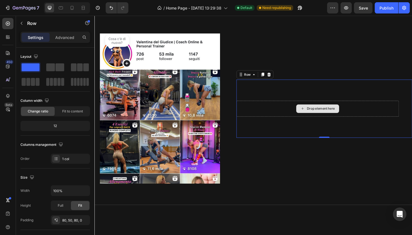
click at [292, 115] on div "Drop element here" at bounding box center [331, 114] width 172 height 17
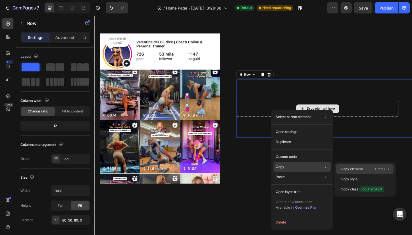
click at [341, 170] on p "Copy element" at bounding box center [352, 168] width 22 height 5
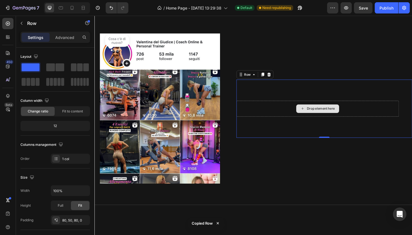
click at [324, 112] on div "Drop element here" at bounding box center [334, 114] width 30 height 4
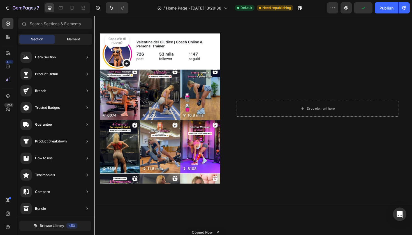
click at [58, 37] on div "Element" at bounding box center [73, 39] width 35 height 9
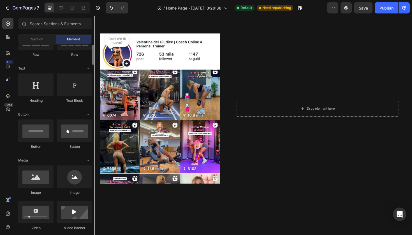
scroll to position [55, 0]
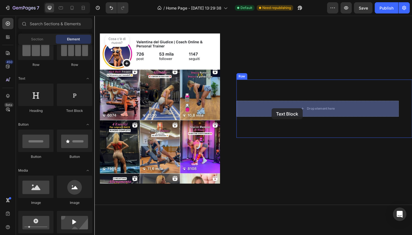
drag, startPoint x: 172, startPoint y: 116, endPoint x: 282, endPoint y: 114, distance: 109.9
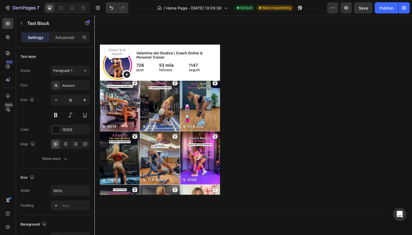
scroll to position [1625, 0]
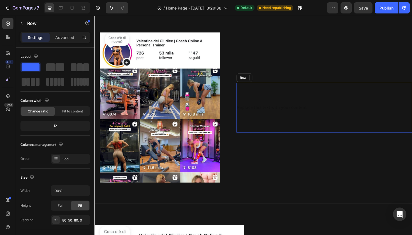
click at [290, 92] on div "Replace this text with your content Text Block Row" at bounding box center [338, 113] width 186 height 53
click at [291, 110] on div "Replace this text with your content" at bounding box center [331, 113] width 172 height 8
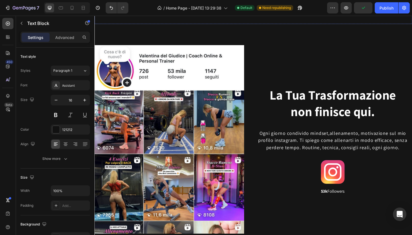
scroll to position [1821, 0]
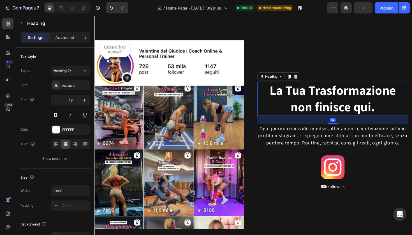
click at [276, 99] on h2 "La Tua Trasformazione non finisce qui." at bounding box center [347, 103] width 142 height 36
click at [278, 97] on h2 "La Tua Trasformazione non finisce qui." at bounding box center [347, 103] width 142 height 36
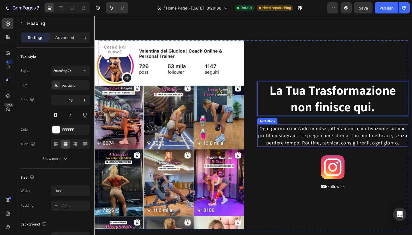
click at [284, 138] on p "Ogni giorno condivido mindset,allenamento, motivazione sul mio profilo instagra…" at bounding box center [346, 142] width 159 height 23
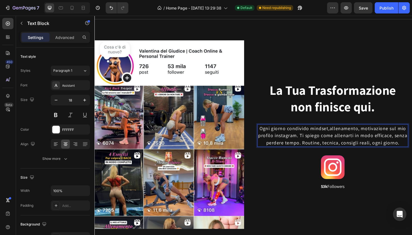
click at [412, 150] on p "Ogni giorno condivido mindset,allenamento, motivazione sul mio profilo instagra…" at bounding box center [346, 142] width 159 height 23
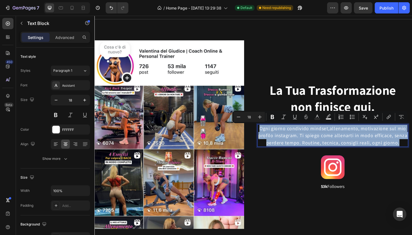
drag, startPoint x: 420, startPoint y: 150, endPoint x: 270, endPoint y: 136, distance: 150.0
click at [270, 136] on p "Ogni giorno condivido mindset,allenamento, motivazione sul mio profilo instagra…" at bounding box center [346, 142] width 159 height 23
copy p "Ogni giorno condivido mindset,allenamento, motivazione sul mio profilo instagra…"
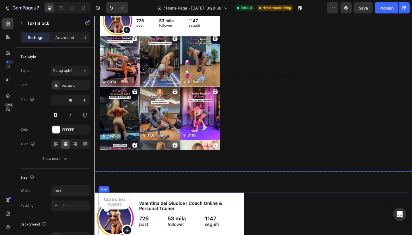
scroll to position [1637, 0]
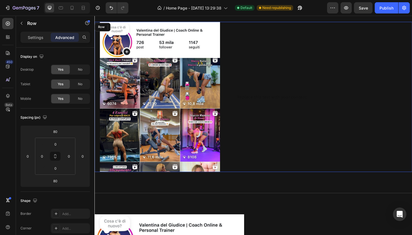
click at [287, 64] on div "Replace this text with your content Text Block Row" at bounding box center [338, 101] width 186 height 159
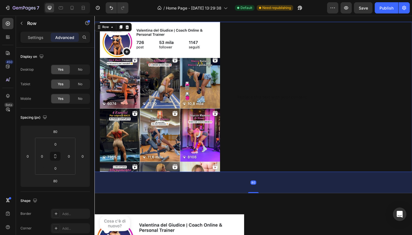
click at [284, 75] on div "Replace this text with your content Text Block Row" at bounding box center [338, 101] width 186 height 159
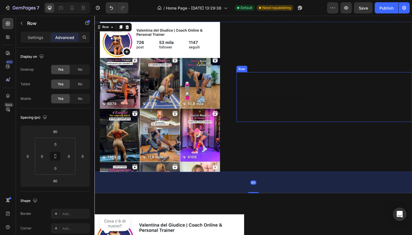
click at [284, 97] on div "Replace this text with your content Text Block Row" at bounding box center [338, 101] width 186 height 53
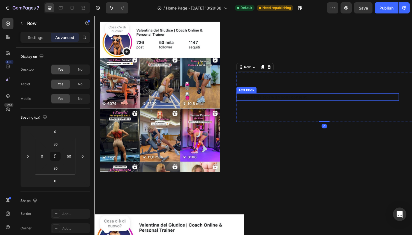
click at [285, 101] on div "Replace this text with your content" at bounding box center [331, 102] width 172 height 8
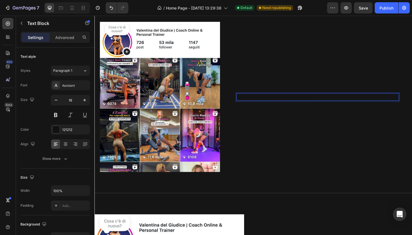
click at [285, 101] on p "Replace this text with your content" at bounding box center [330, 101] width 171 height 7
click at [317, 102] on p "Replace this text with your content" at bounding box center [330, 101] width 171 height 7
click at [323, 101] on p "Replace this text with your content" at bounding box center [330, 101] width 171 height 7
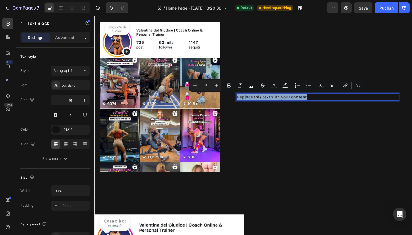
drag, startPoint x: 323, startPoint y: 101, endPoint x: 279, endPoint y: 101, distance: 43.2
click at [279, 101] on p "Replace this text with your content" at bounding box center [330, 101] width 171 height 7
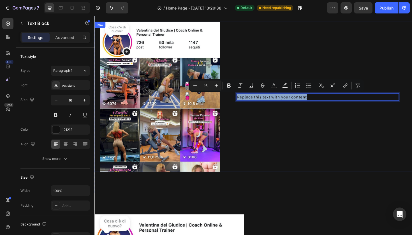
drag, startPoint x: 321, startPoint y: 102, endPoint x: 244, endPoint y: 103, distance: 77.4
click at [244, 103] on div "Image Replace this text with your content Text Block 0 Row Row" at bounding box center [262, 101] width 336 height 159
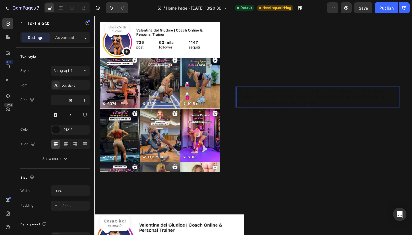
click at [72, 129] on div "121212" at bounding box center [75, 129] width 26 height 5
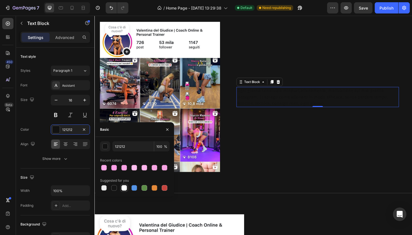
click at [123, 186] on div at bounding box center [124, 188] width 6 height 6
type input "FFFFFF"
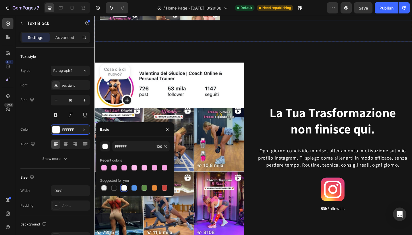
scroll to position [1798, 0]
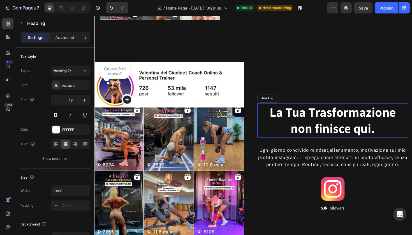
click at [329, 126] on p "La Tua Trasformazione non finisce qui." at bounding box center [346, 126] width 141 height 35
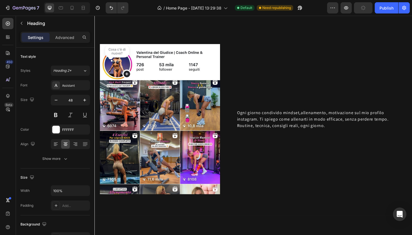
scroll to position [1608, 0]
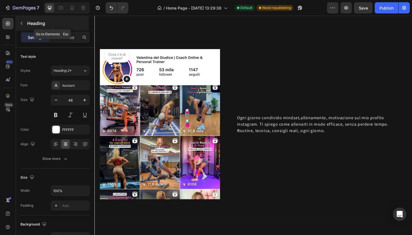
click at [34, 23] on p "Heading" at bounding box center [57, 23] width 61 height 7
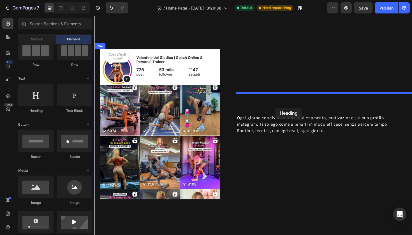
drag, startPoint x: 142, startPoint y: 116, endPoint x: 286, endPoint y: 113, distance: 144.4
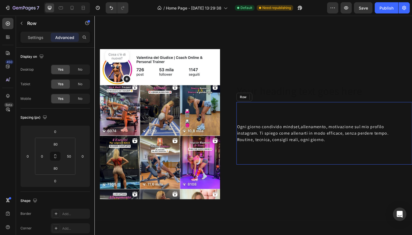
click at [286, 116] on div "Ogni giorno condivido mindset,allenamento, motivazione sul mio profilo instagra…" at bounding box center [338, 140] width 186 height 66
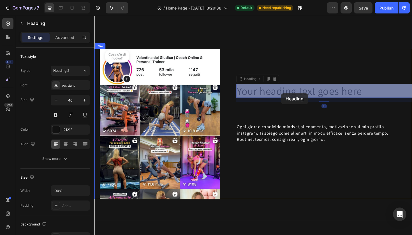
drag, startPoint x: 288, startPoint y: 90, endPoint x: 292, endPoint y: 98, distance: 9.0
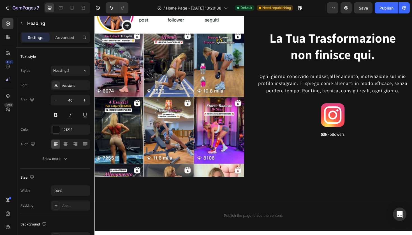
scroll to position [1881, 0]
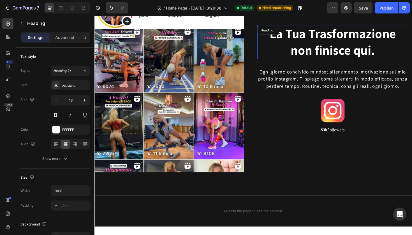
click at [345, 50] on p "La Tua Trasformazione non finisce qui." at bounding box center [346, 43] width 141 height 35
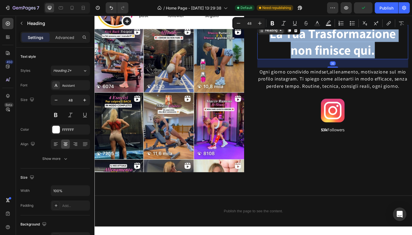
drag, startPoint x: 400, startPoint y: 52, endPoint x: 275, endPoint y: 34, distance: 125.9
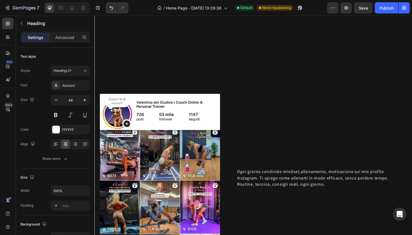
scroll to position [1556, 0]
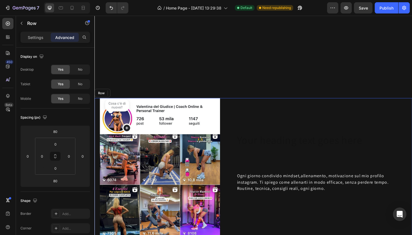
click at [288, 158] on div "Your heading text goes here Heading Ogni giorno condivido mindset,allenamento, …" at bounding box center [338, 182] width 186 height 159
click at [296, 149] on h2 "Your heading text goes here" at bounding box center [338, 147] width 186 height 15
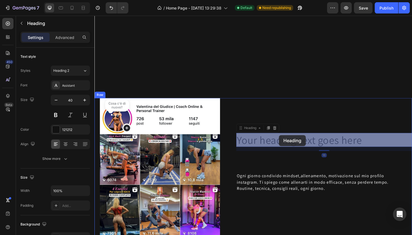
drag, startPoint x: 395, startPoint y: 147, endPoint x: 290, endPoint y: 142, distance: 105.8
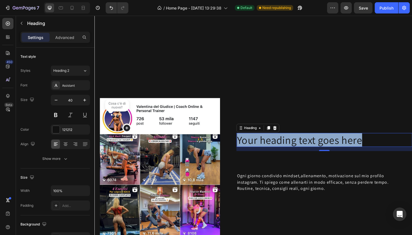
drag, startPoint x: 382, startPoint y: 148, endPoint x: 245, endPoint y: 144, distance: 137.6
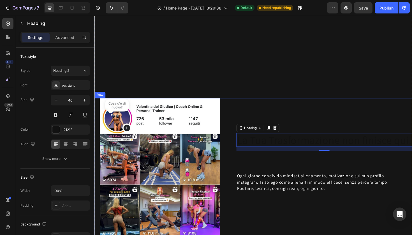
click at [64, 132] on div "121212" at bounding box center [75, 129] width 26 height 5
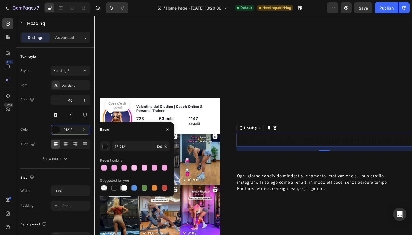
click at [122, 190] on div at bounding box center [124, 188] width 6 height 6
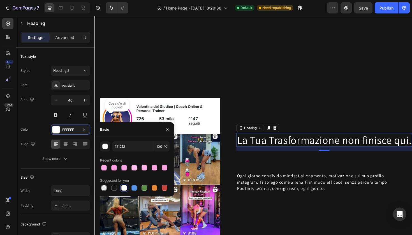
type input "FFFFFF"
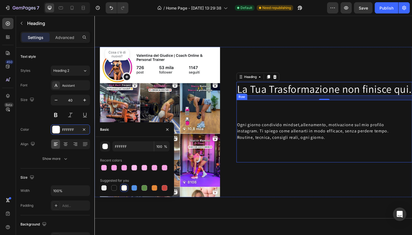
scroll to position [1597, 0]
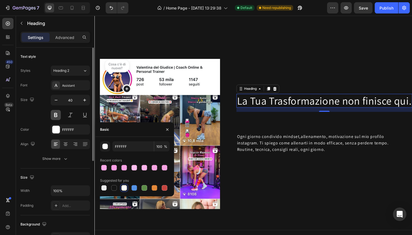
click at [56, 116] on button at bounding box center [56, 115] width 10 height 10
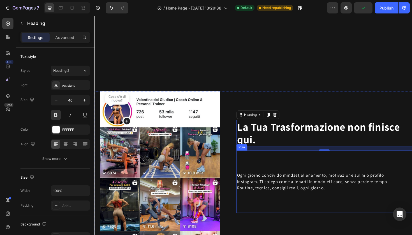
scroll to position [1563, 0]
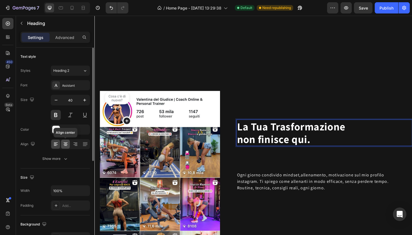
click at [68, 143] on icon at bounding box center [66, 144] width 6 height 6
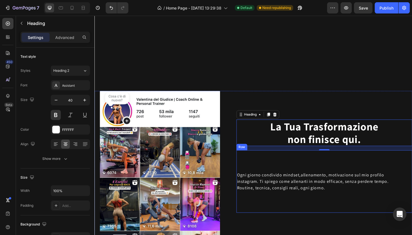
click at [317, 176] on div "Ogni giorno condivido mindset,allenamento, motivazione sul mio profilo instagra…" at bounding box center [338, 191] width 186 height 66
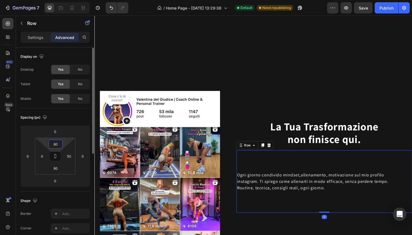
click at [57, 143] on input "80" at bounding box center [55, 144] width 11 height 8
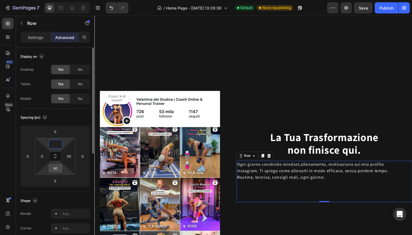
type input "0"
click at [59, 166] on input "80" at bounding box center [55, 168] width 11 height 8
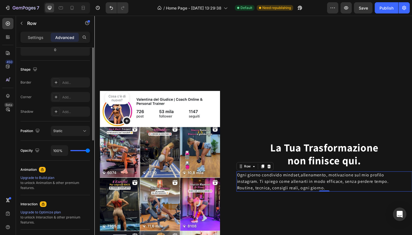
scroll to position [37, 0]
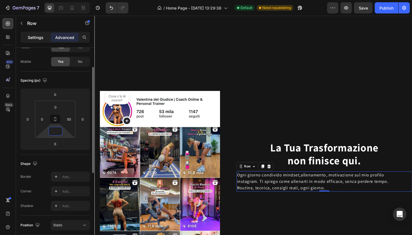
type input "0"
click at [32, 39] on p "Settings" at bounding box center [36, 37] width 16 height 6
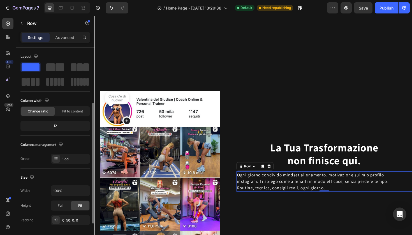
scroll to position [139, 0]
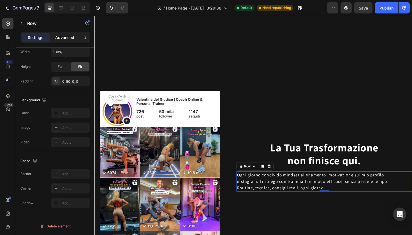
click at [61, 37] on p "Advanced" at bounding box center [64, 37] width 19 height 6
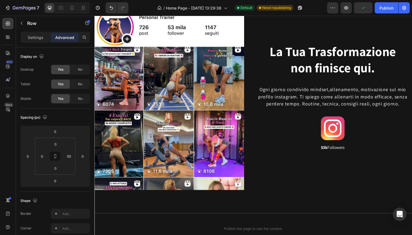
scroll to position [1863, 0]
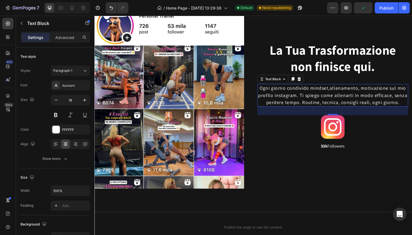
click at [330, 105] on p "Ogni giorno condivido mindset,allenamento, motivazione sul mio profilo instagra…" at bounding box center [346, 100] width 159 height 23
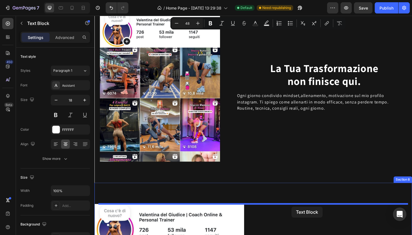
scroll to position [1654, 0]
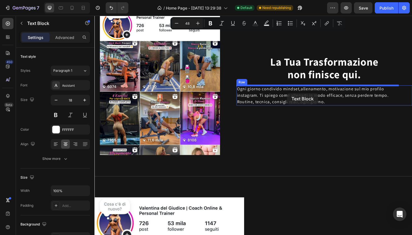
drag, startPoint x: 304, startPoint y: 106, endPoint x: 298, endPoint y: 98, distance: 9.9
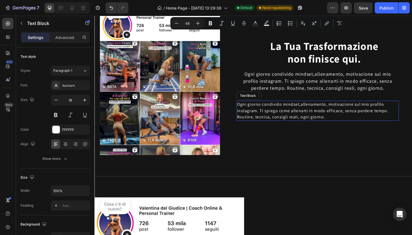
click at [302, 117] on p "Ogni giorno condivido mindset,allenamento, motivazione sul mio profilo instagra…" at bounding box center [330, 116] width 171 height 20
click at [288, 101] on icon at bounding box center [289, 100] width 4 height 4
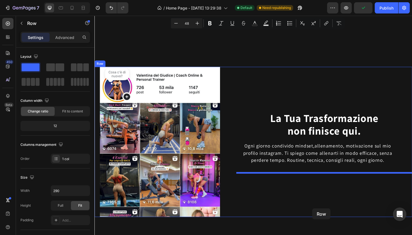
scroll to position [1600, 0]
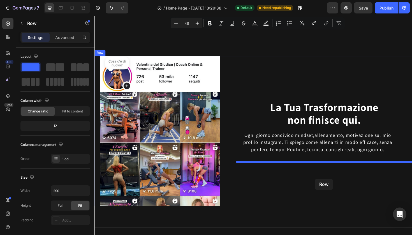
drag, startPoint x: 326, startPoint y: 124, endPoint x: 328, endPoint y: 188, distance: 63.9
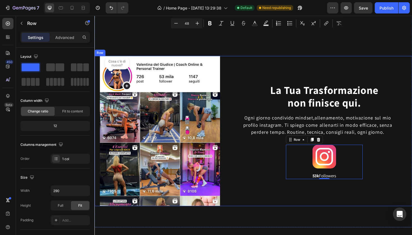
click at [270, 173] on div "La Tua Trasformazione non finisce qui. Heading Ogni giorno condivido mindset,al…" at bounding box center [338, 137] width 186 height 159
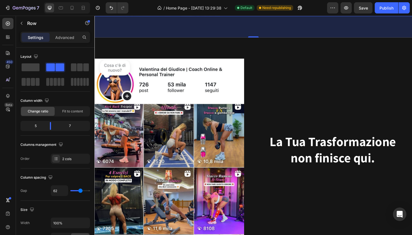
scroll to position [1813, 0]
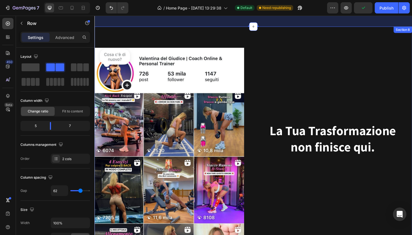
click at [281, 33] on div "Image Row La Tua Trasformazione non finisce qui. Heading Row Section 8" at bounding box center [262, 150] width 336 height 247
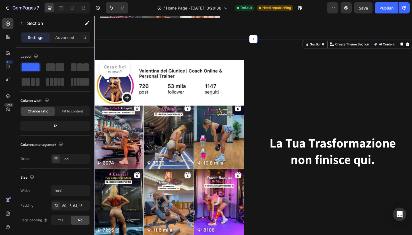
scroll to position [1805, 0]
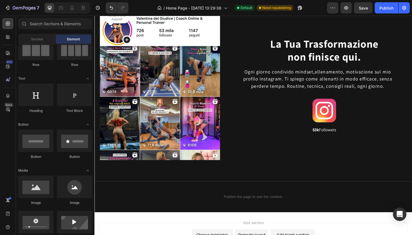
scroll to position [1650, 0]
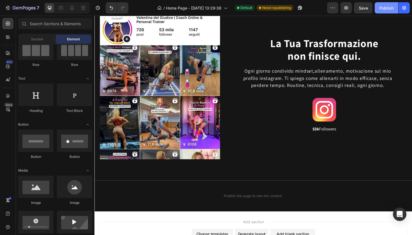
click at [389, 8] on div "Publish" at bounding box center [386, 8] width 14 height 6
